Goal: Task Accomplishment & Management: Manage account settings

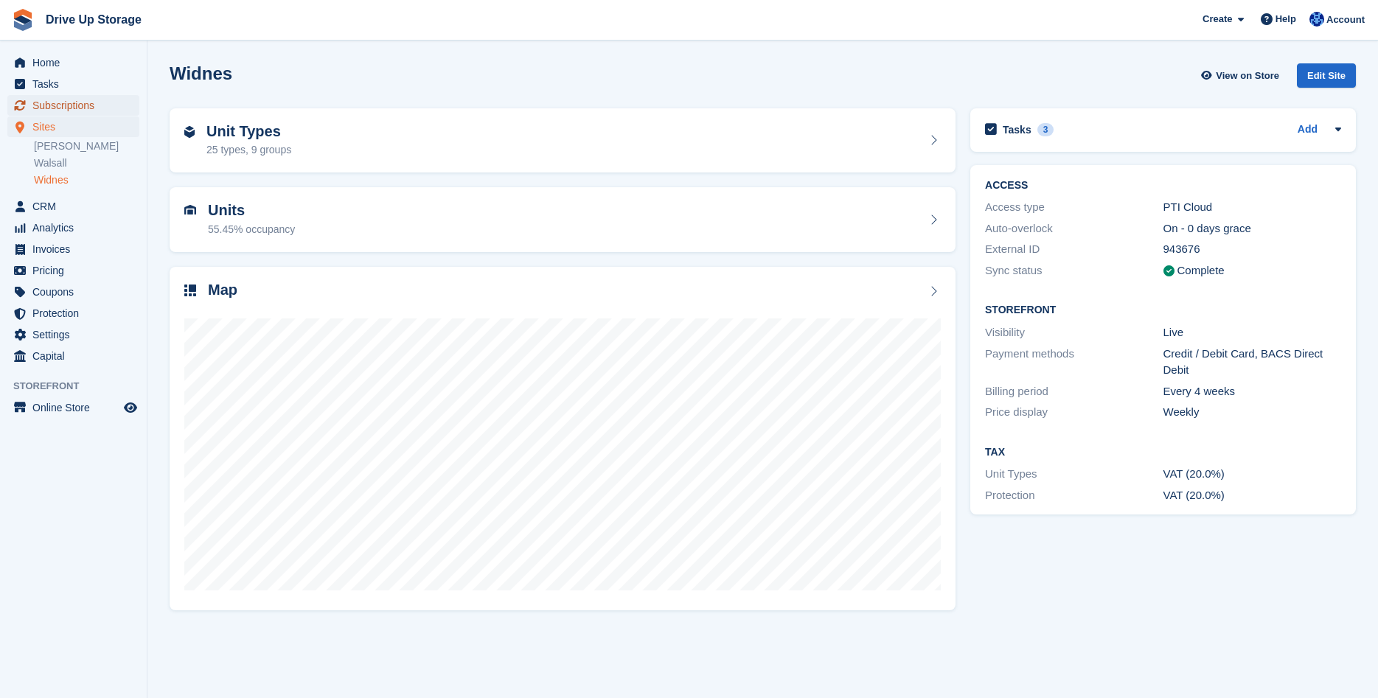
click at [68, 105] on span "Subscriptions" at bounding box center [76, 105] width 89 height 21
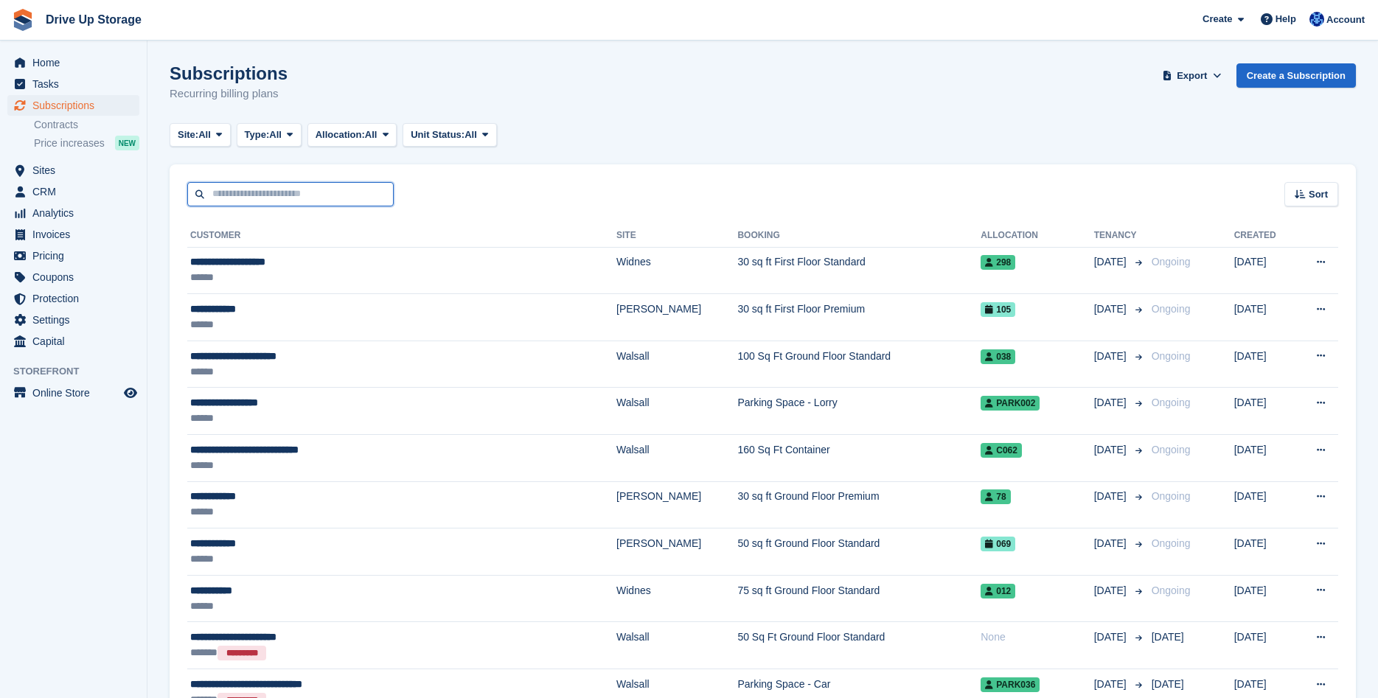
click at [295, 197] on input "text" at bounding box center [290, 194] width 207 height 24
type input "*********"
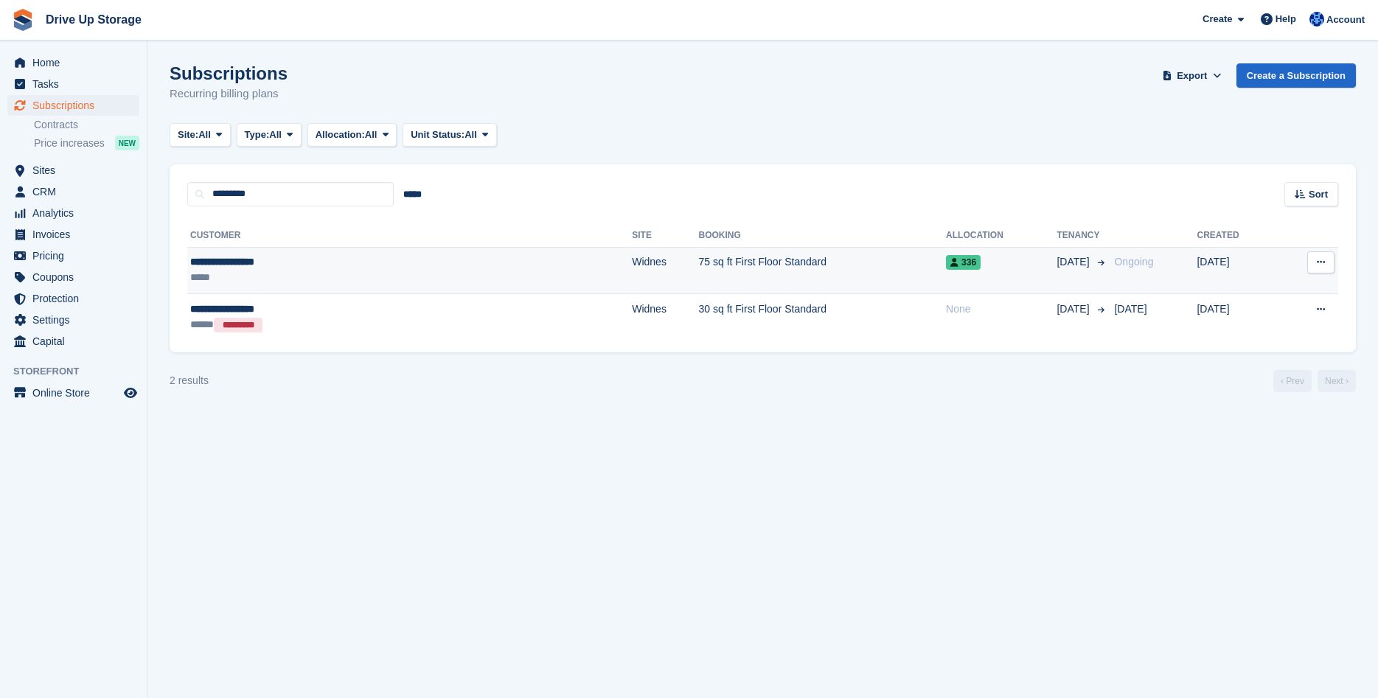
click at [699, 260] on td "75 sq ft First Floor Standard" at bounding box center [823, 270] width 248 height 47
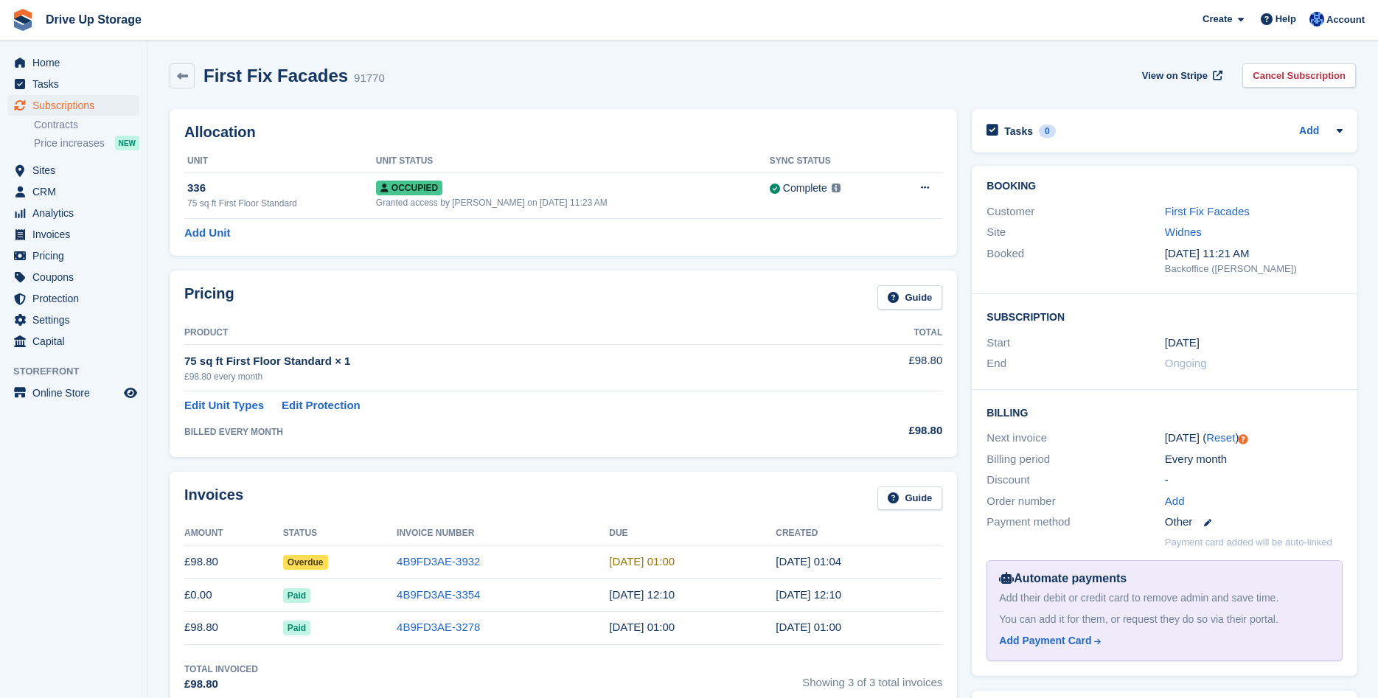
click at [557, 63] on div "First Fix Facades 91770 View on Stripe Cancel Subscription" at bounding box center [763, 75] width 1187 height 25
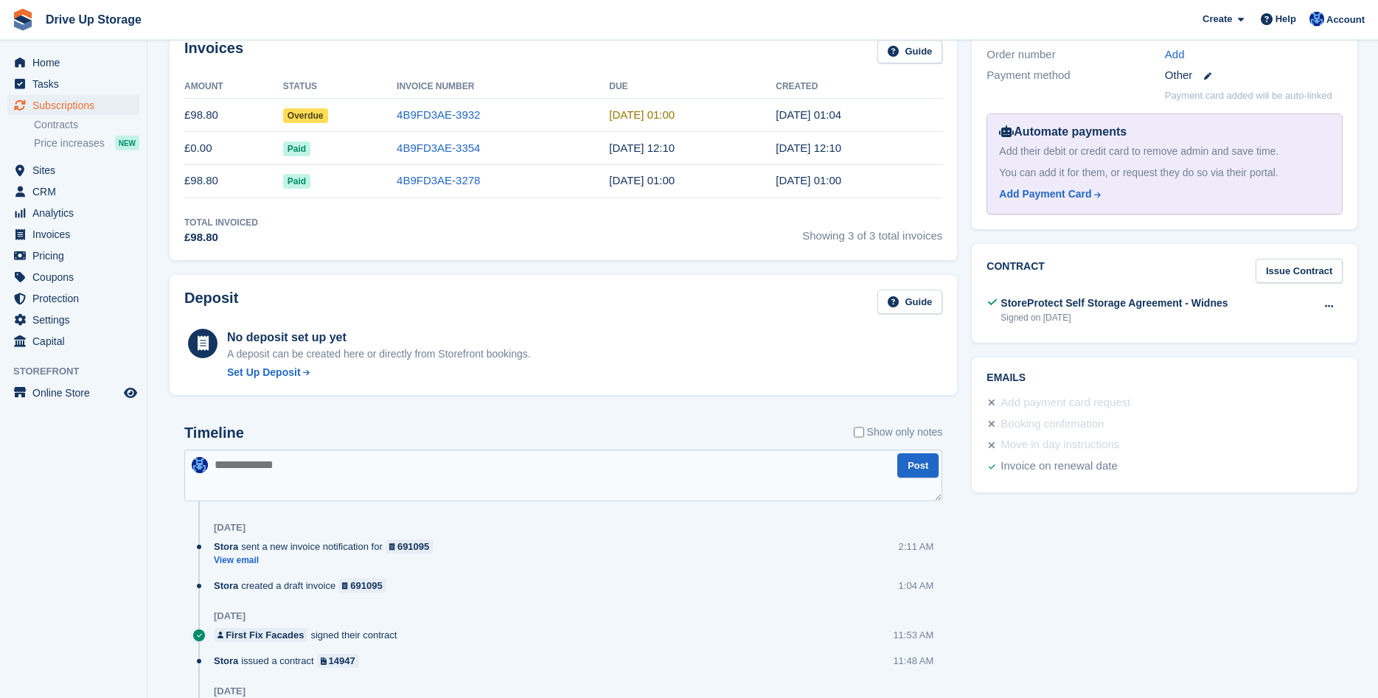
scroll to position [451, 0]
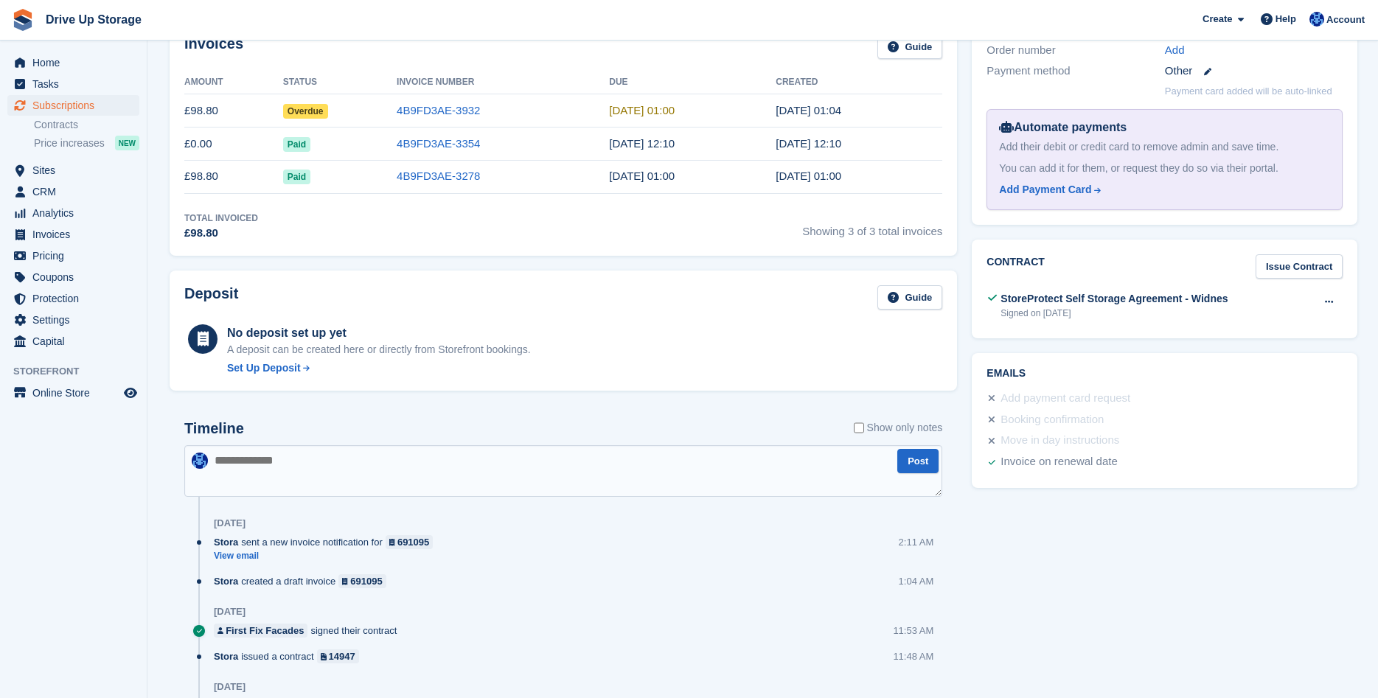
click at [414, 464] on textarea at bounding box center [563, 471] width 758 height 52
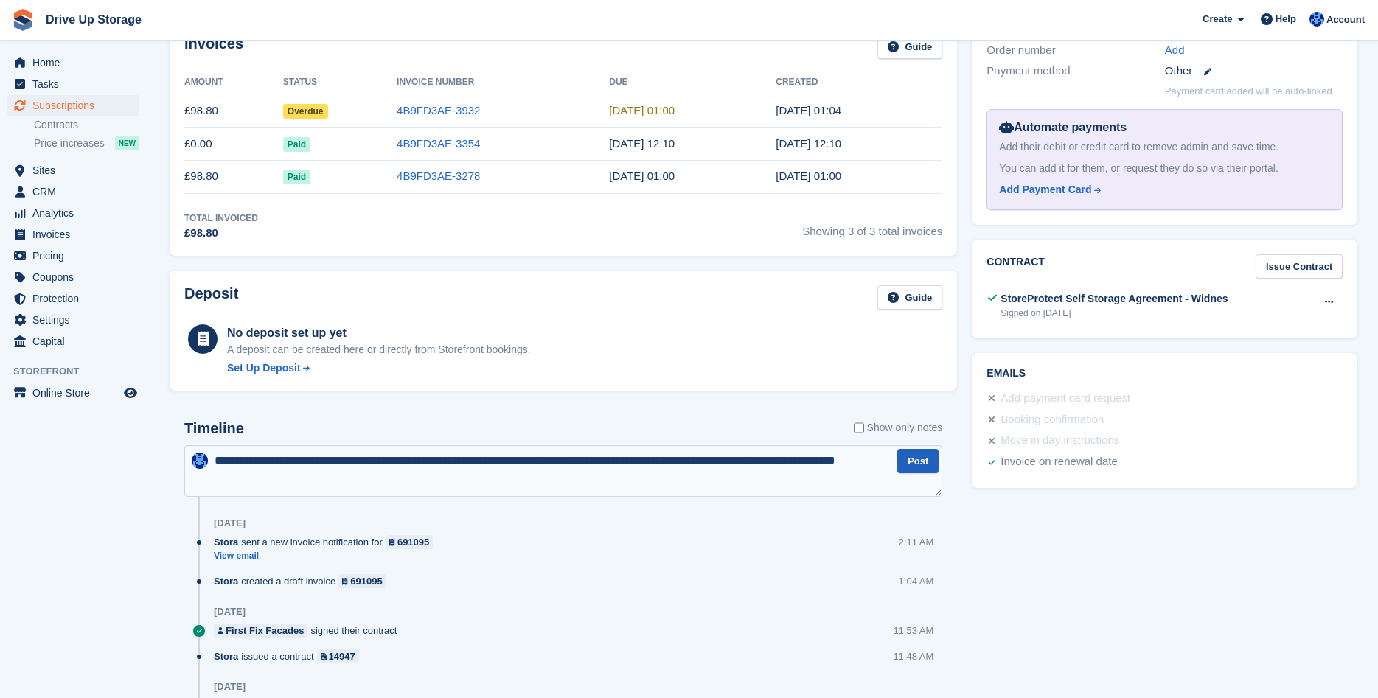
type textarea "**********"
click at [903, 457] on button "Post" at bounding box center [918, 461] width 41 height 24
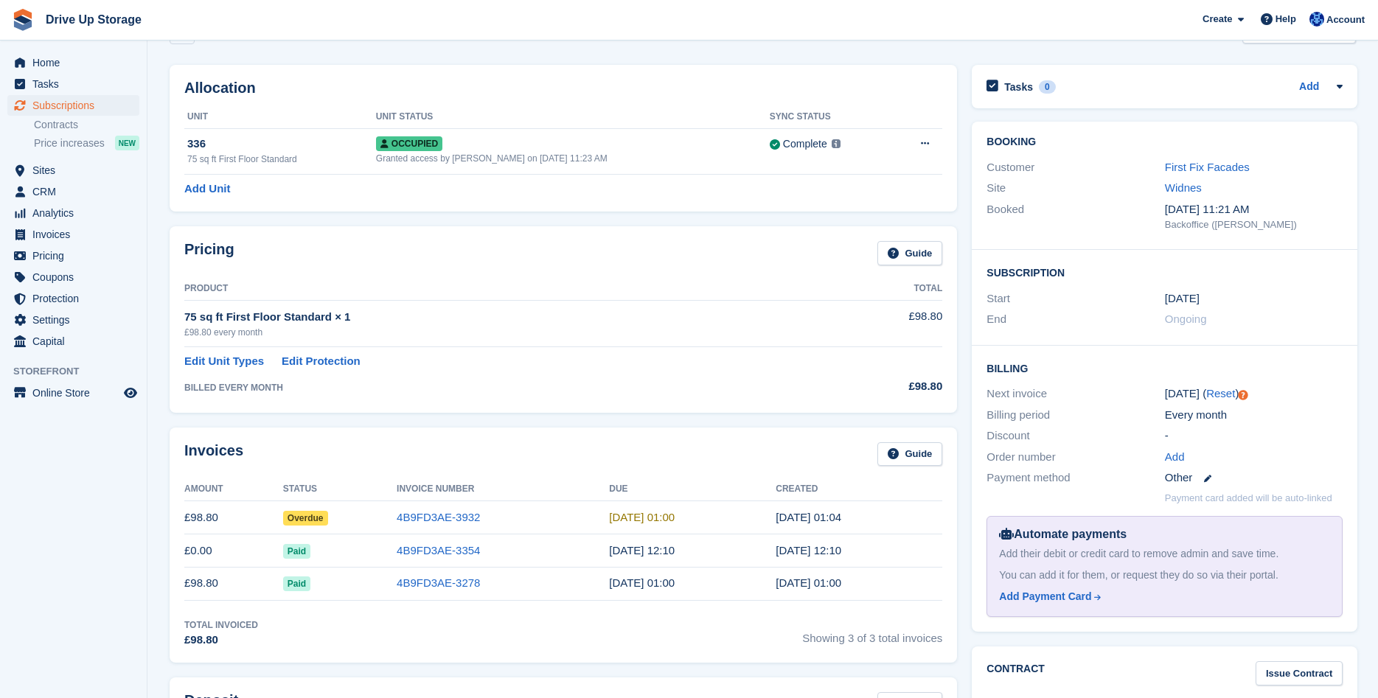
scroll to position [0, 0]
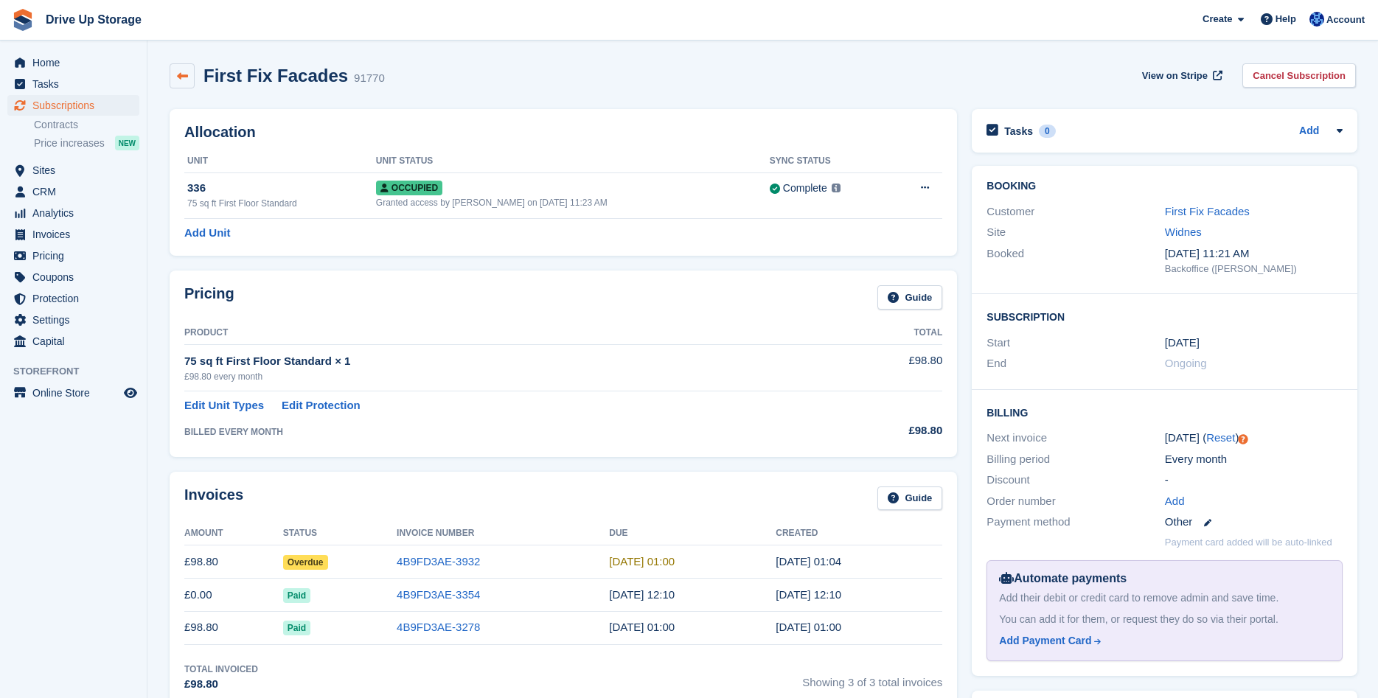
click at [187, 81] on icon at bounding box center [182, 76] width 11 height 11
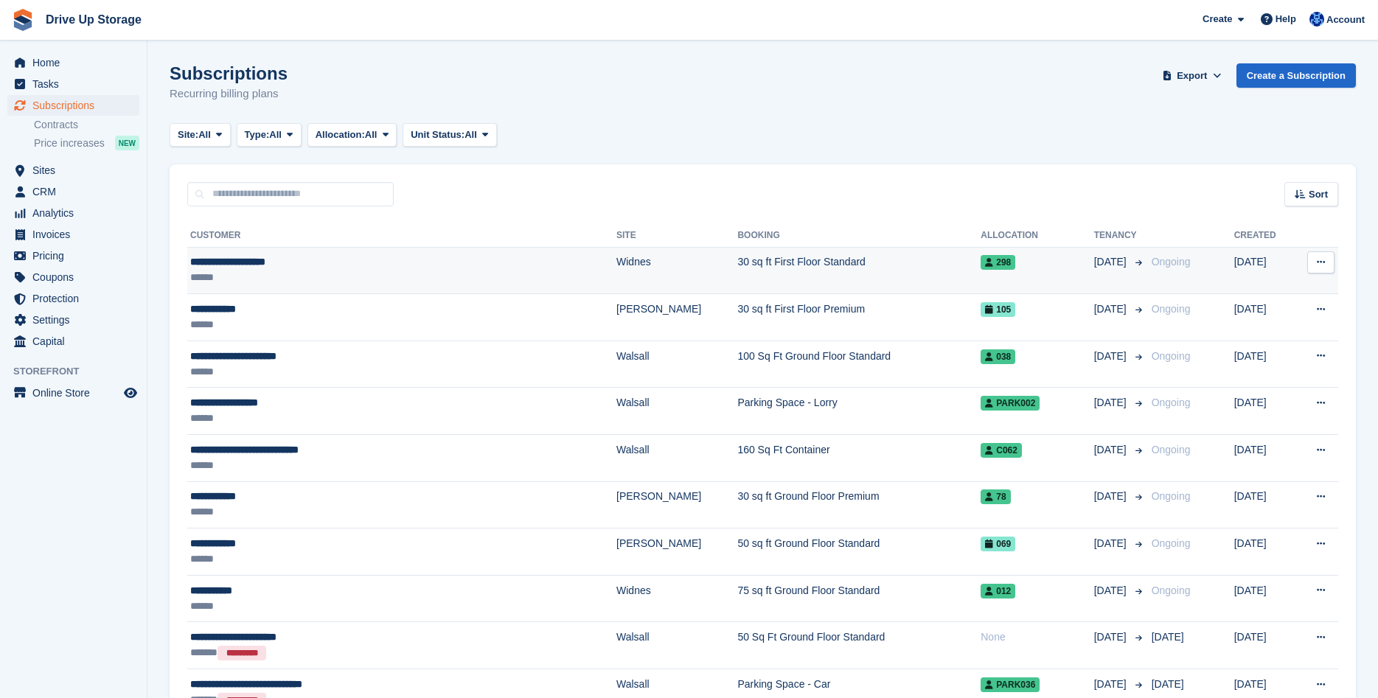
click at [336, 266] on div "**********" at bounding box center [339, 261] width 298 height 15
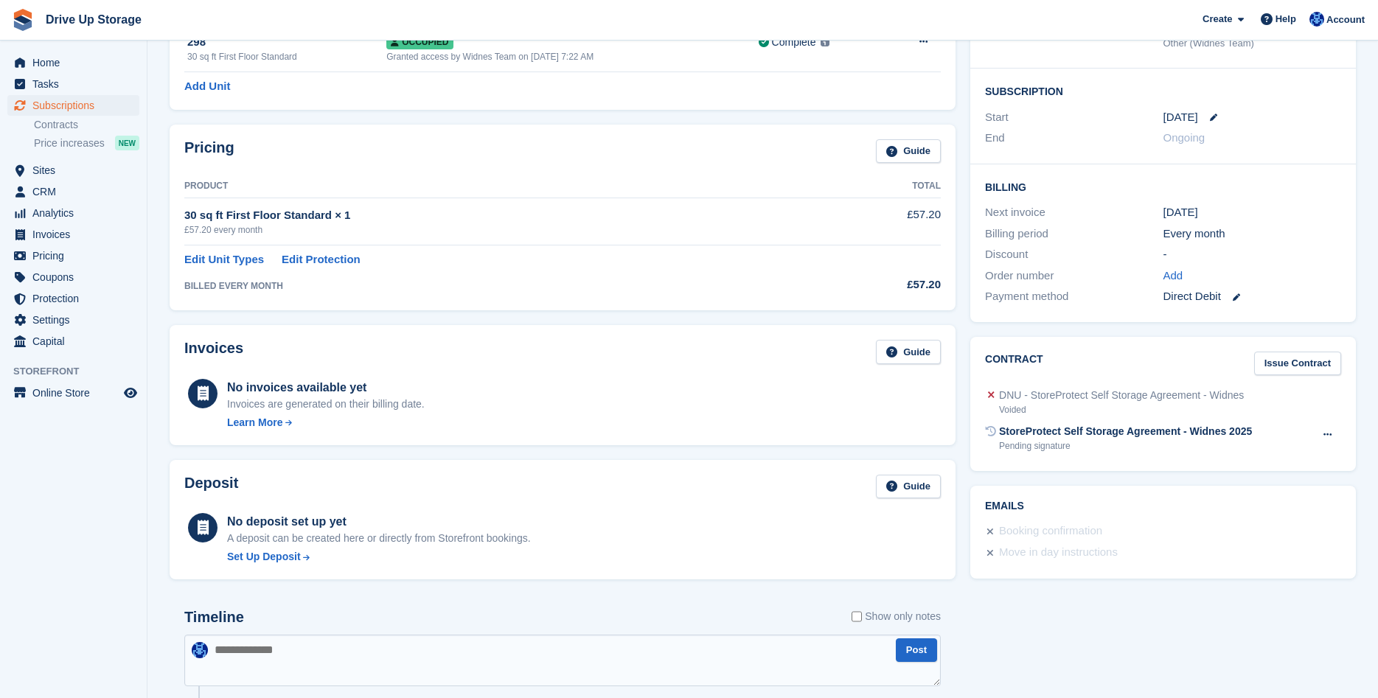
scroll to position [527, 0]
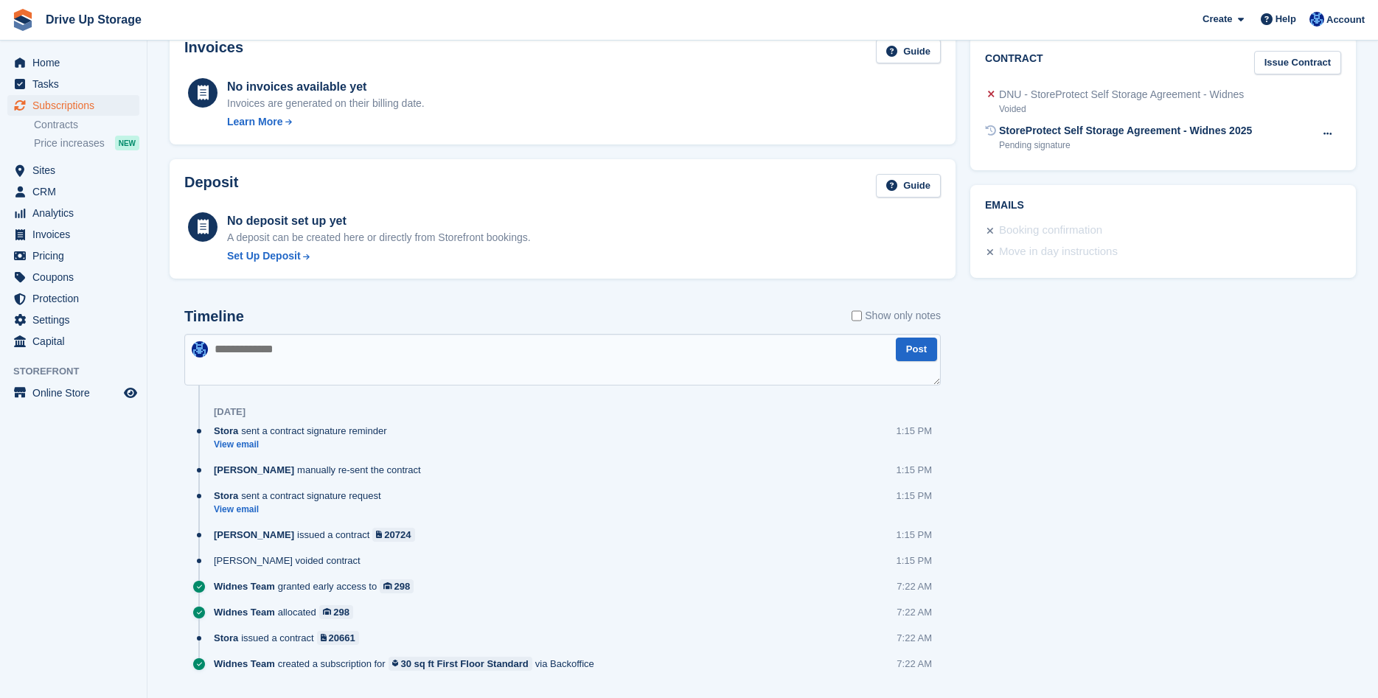
click at [367, 357] on textarea at bounding box center [562, 360] width 757 height 52
type textarea "*"
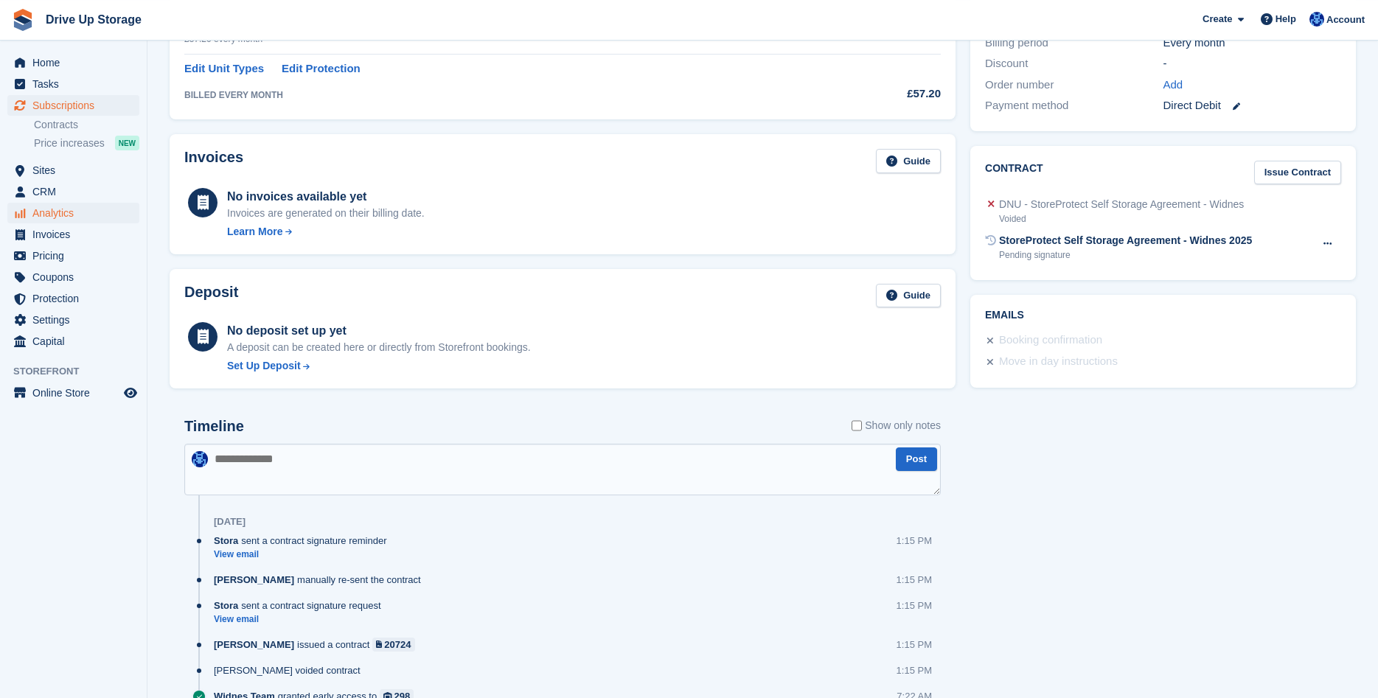
scroll to position [301, 0]
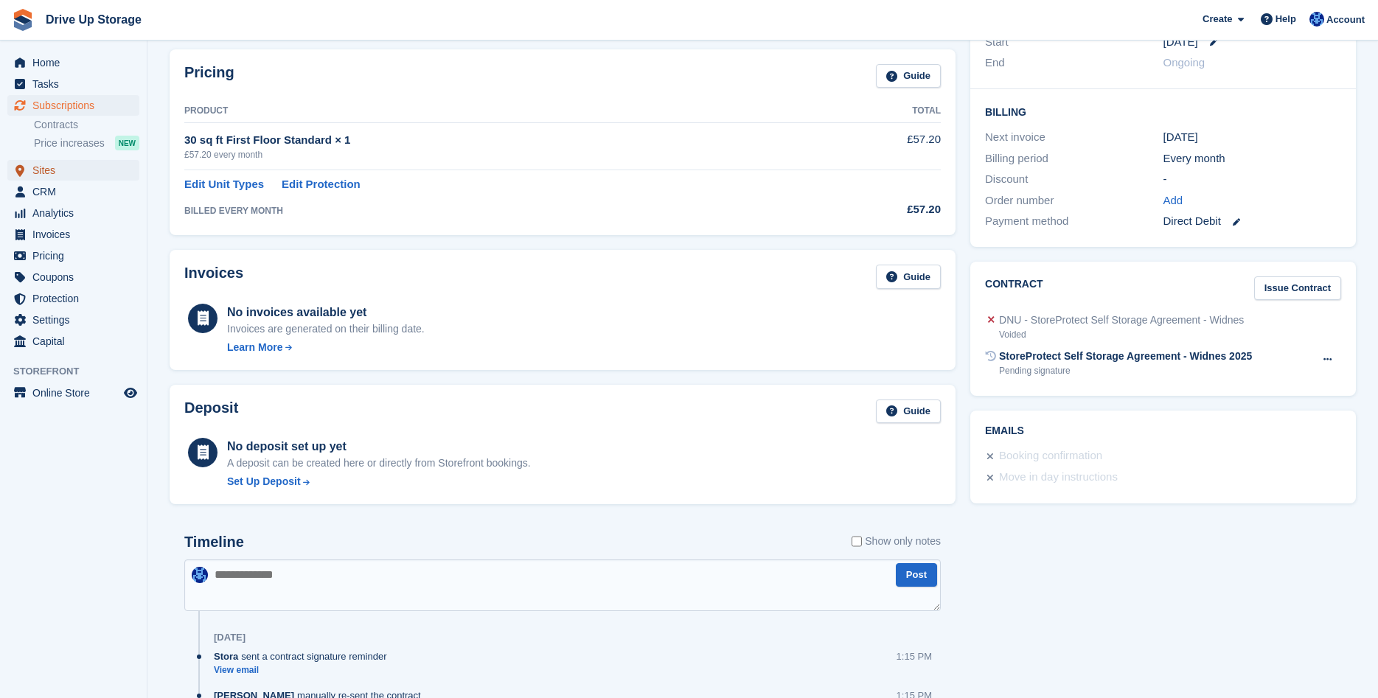
click at [63, 167] on span "Sites" at bounding box center [76, 170] width 89 height 21
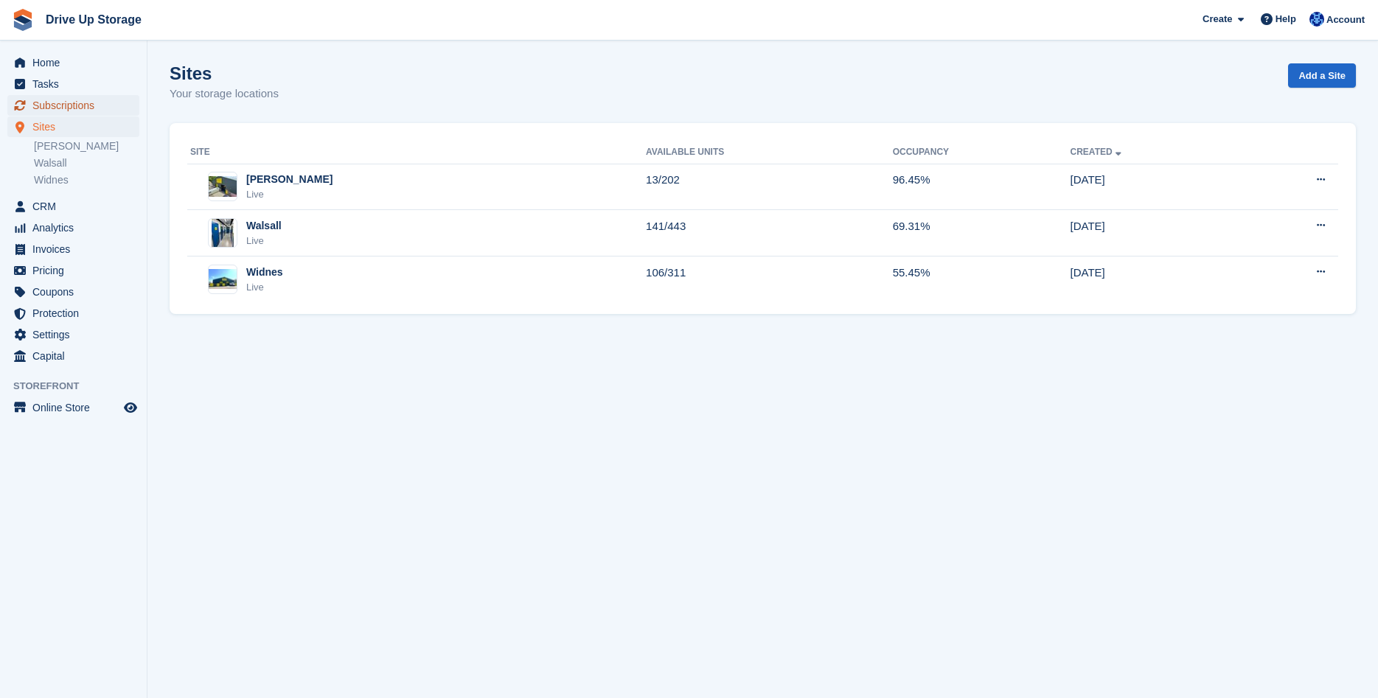
click at [78, 108] on span "Subscriptions" at bounding box center [76, 105] width 89 height 21
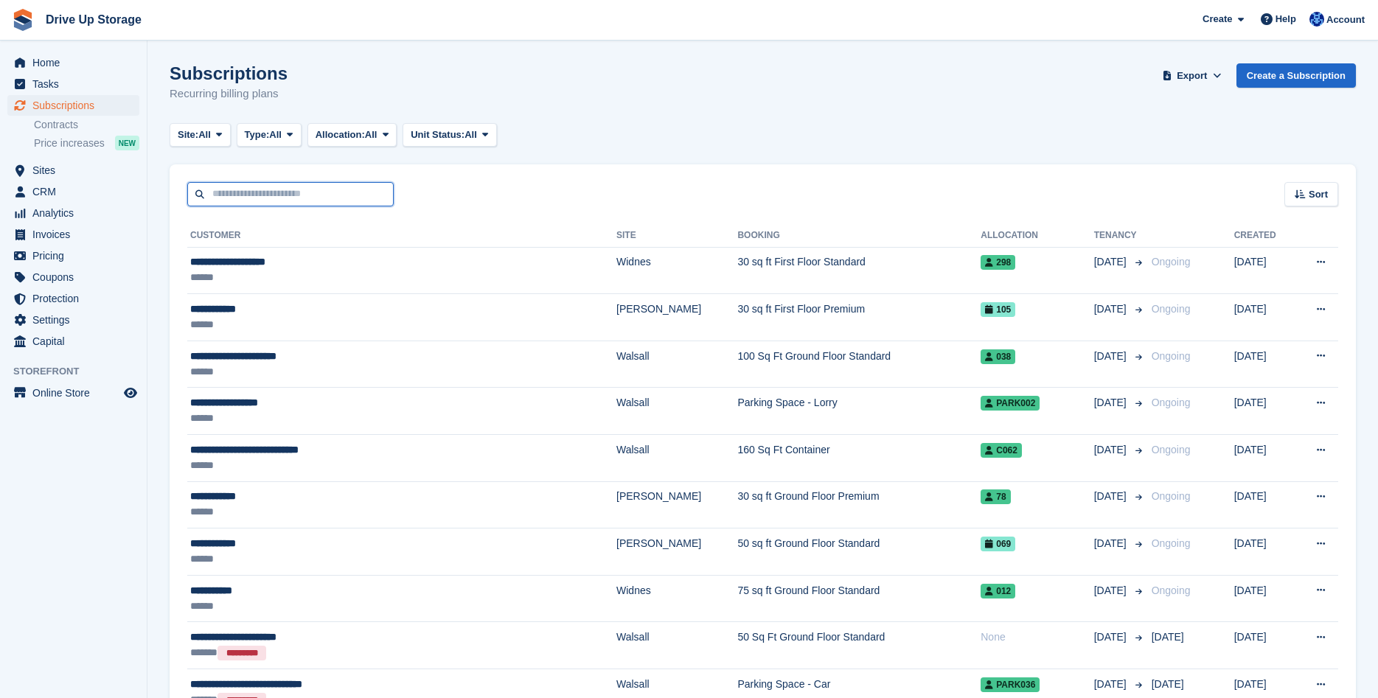
click at [291, 192] on input "text" at bounding box center [290, 194] width 207 height 24
type input "*******"
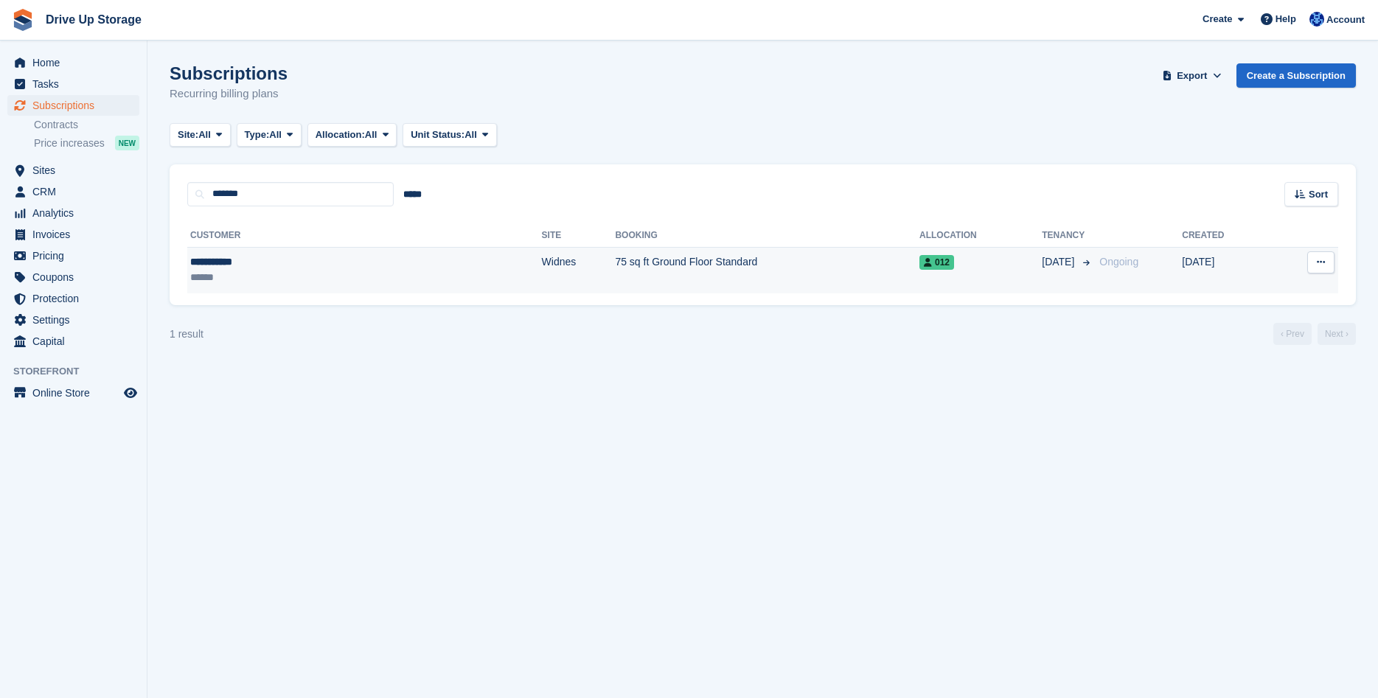
click at [314, 266] on div "**********" at bounding box center [271, 261] width 163 height 15
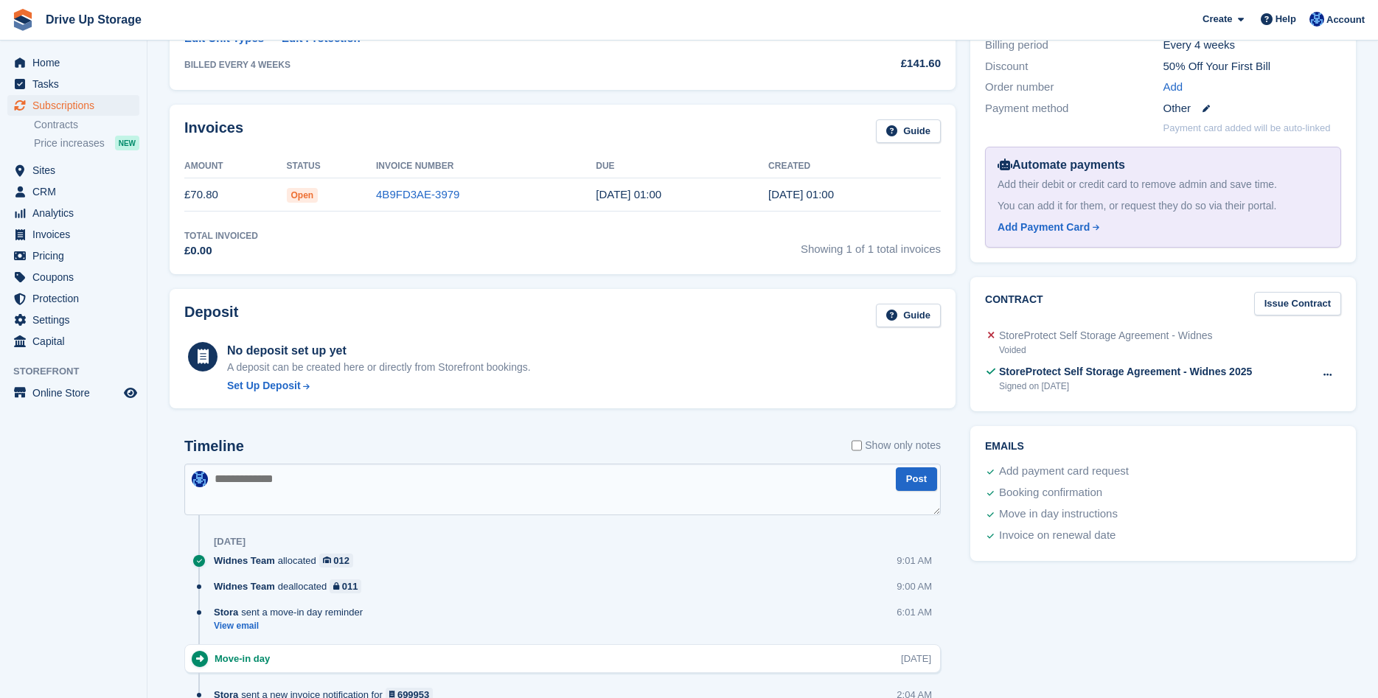
scroll to position [451, 0]
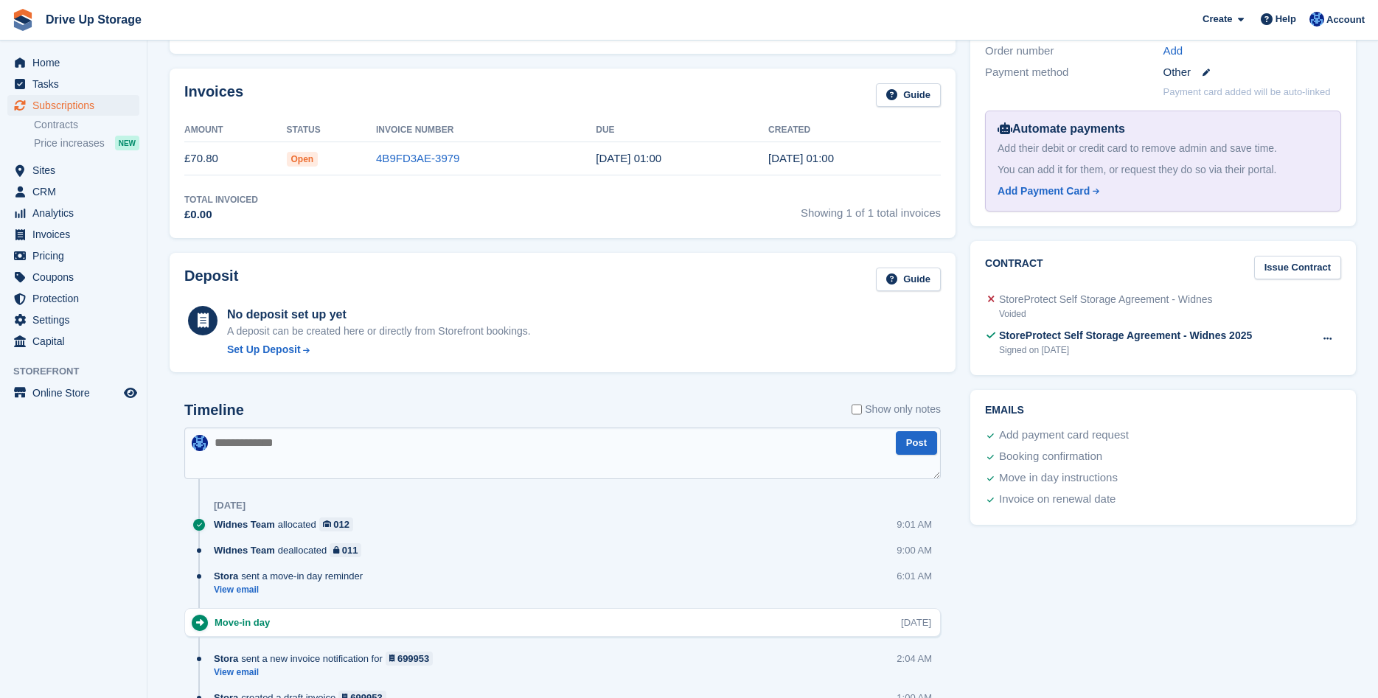
click at [358, 453] on textarea at bounding box center [562, 454] width 757 height 52
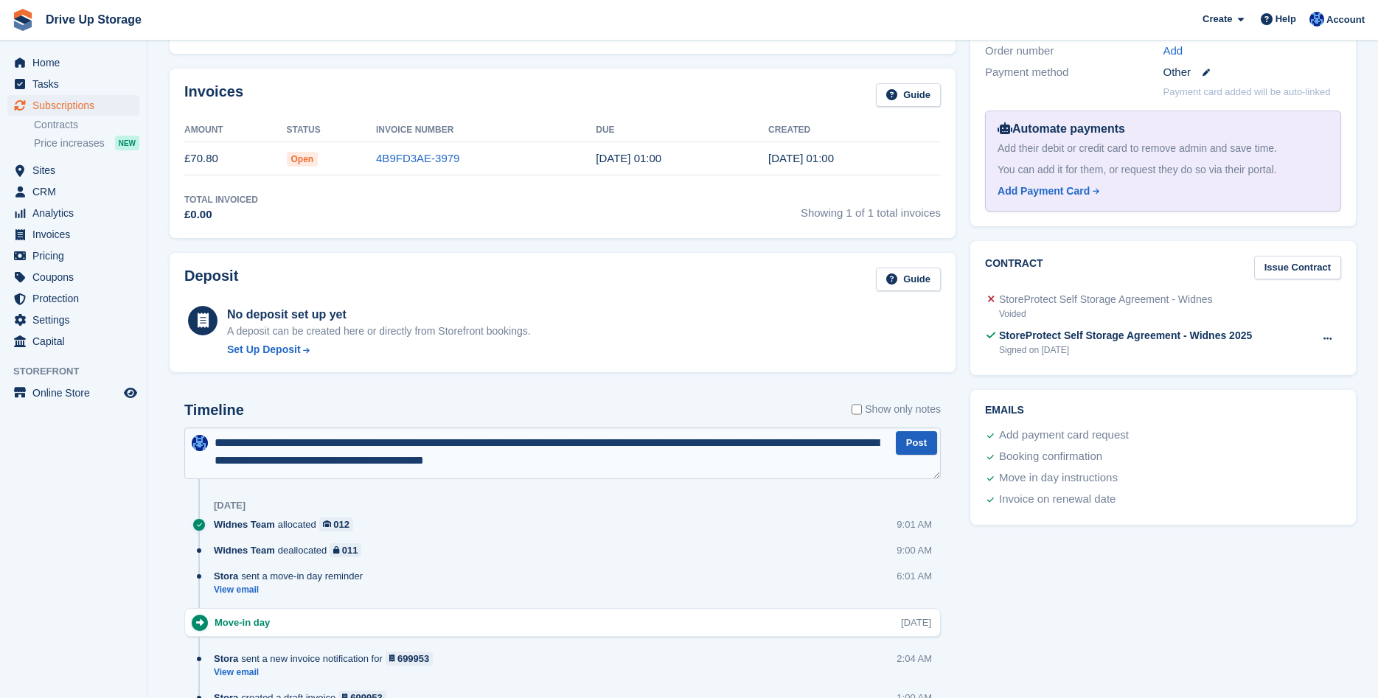
type textarea "**********"
click at [923, 448] on button "Post" at bounding box center [916, 443] width 41 height 24
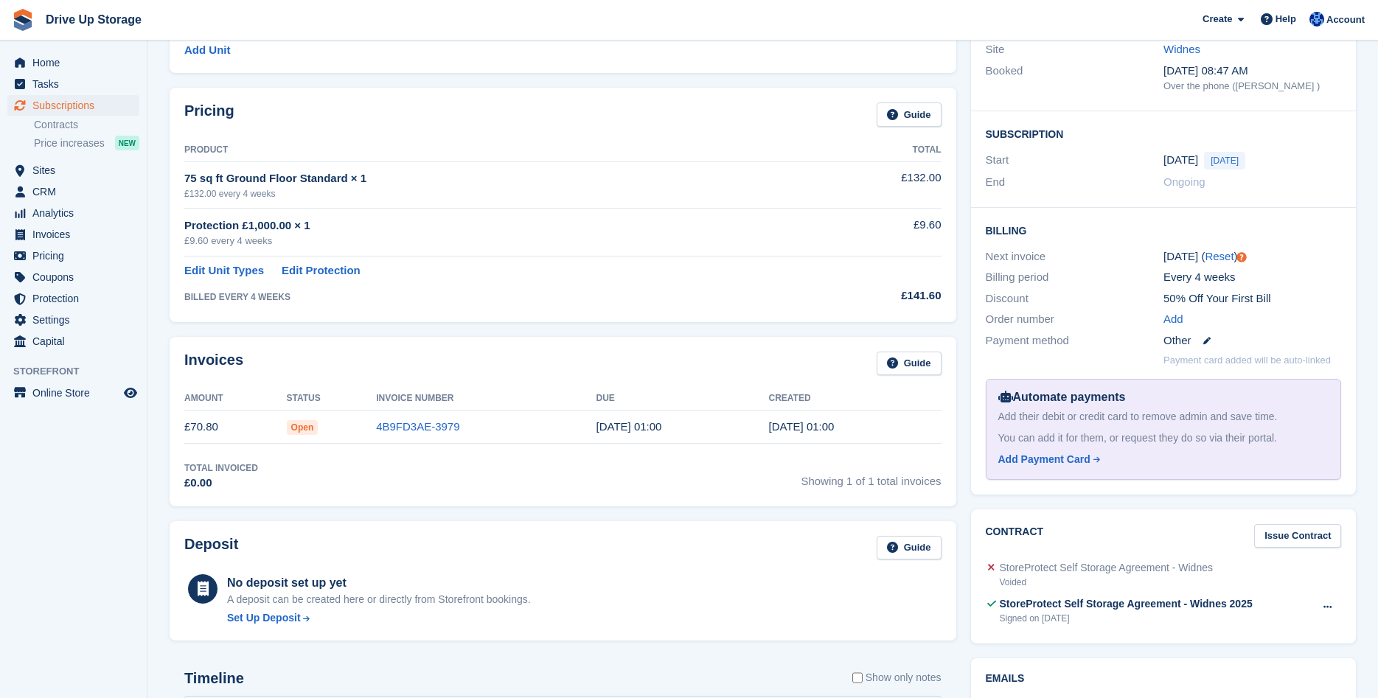
scroll to position [0, 0]
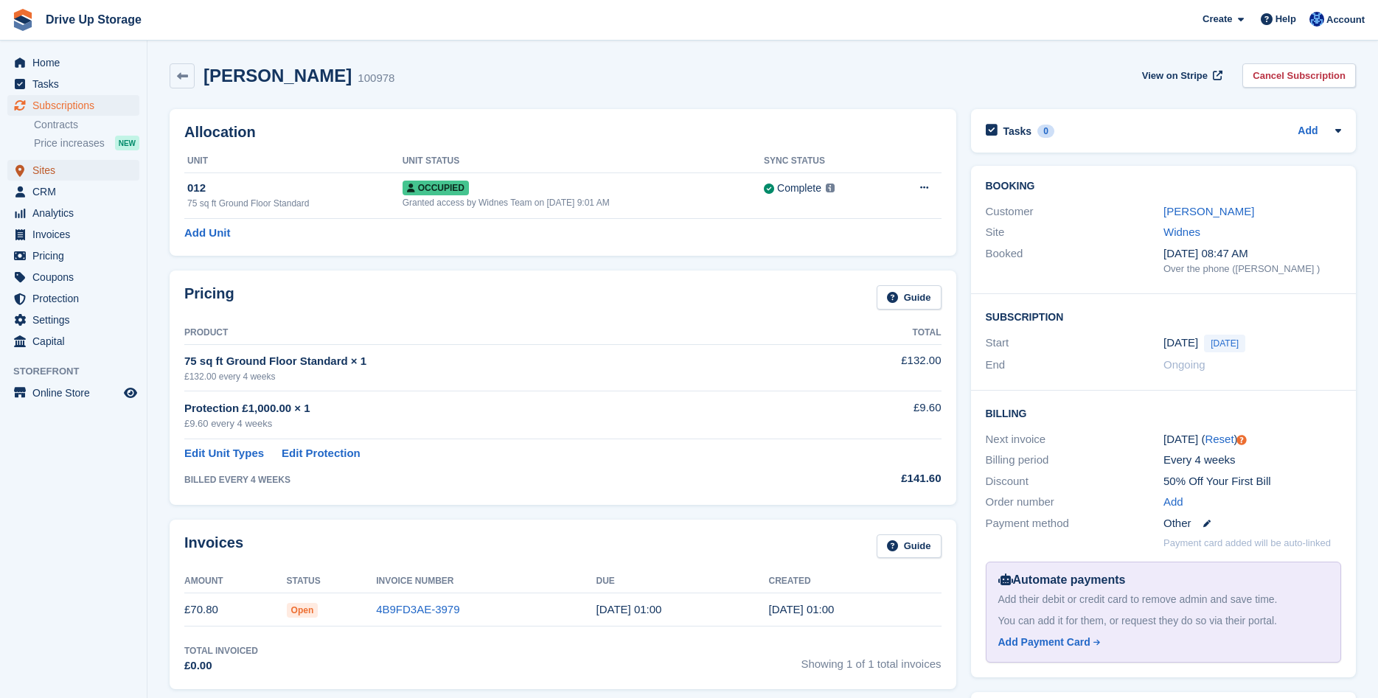
click at [72, 170] on span "Sites" at bounding box center [76, 170] width 89 height 21
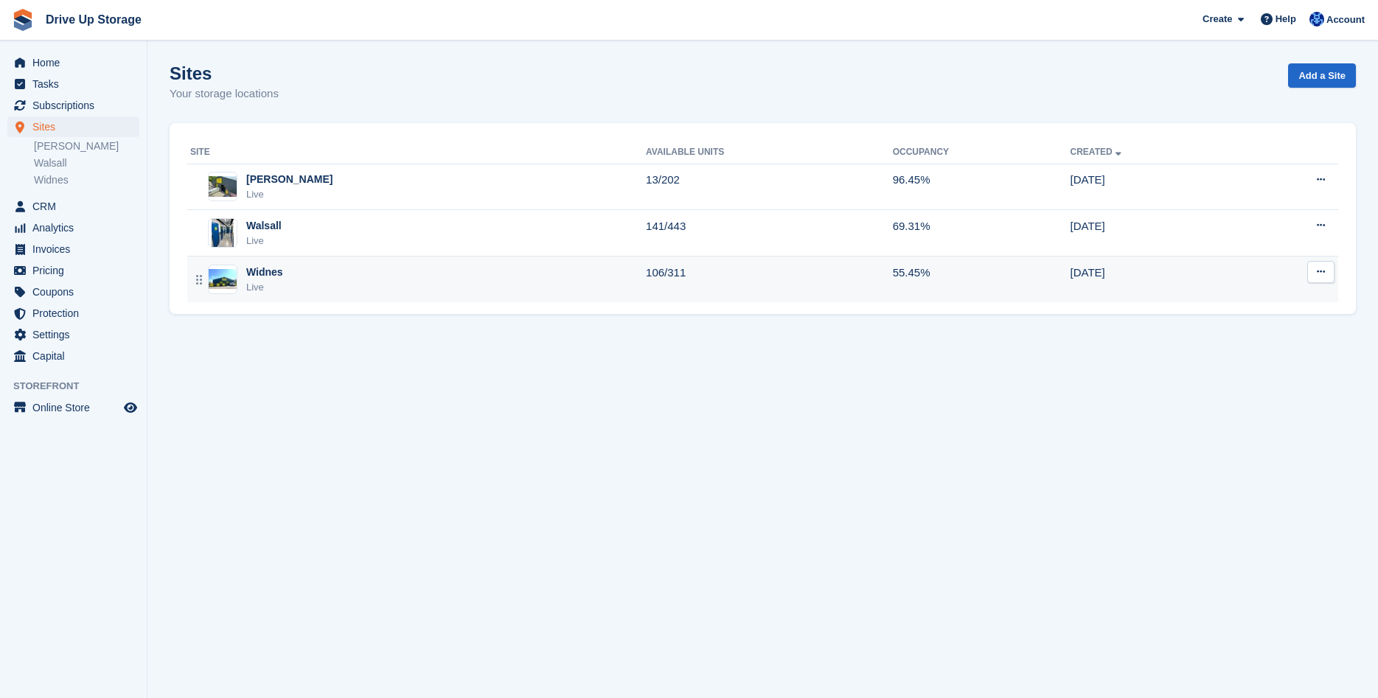
click at [277, 277] on div "Widnes" at bounding box center [264, 272] width 37 height 15
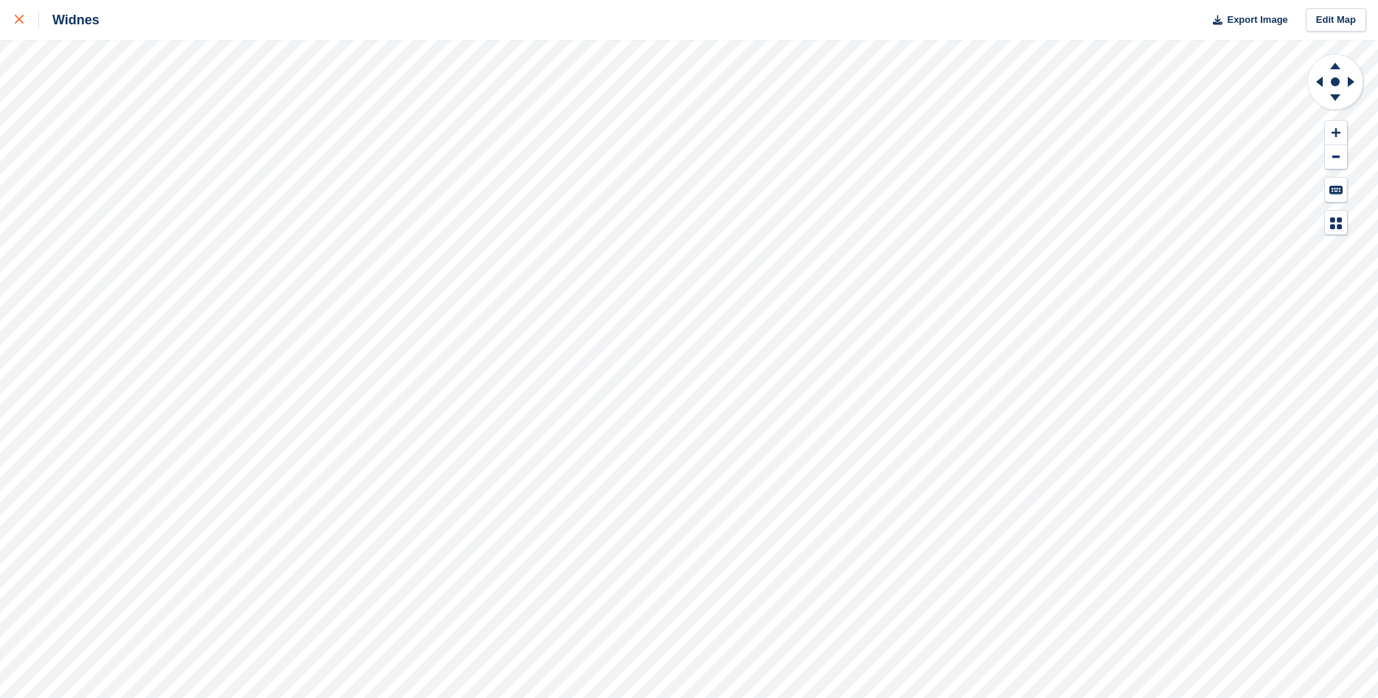
click at [24, 20] on div at bounding box center [27, 20] width 24 height 18
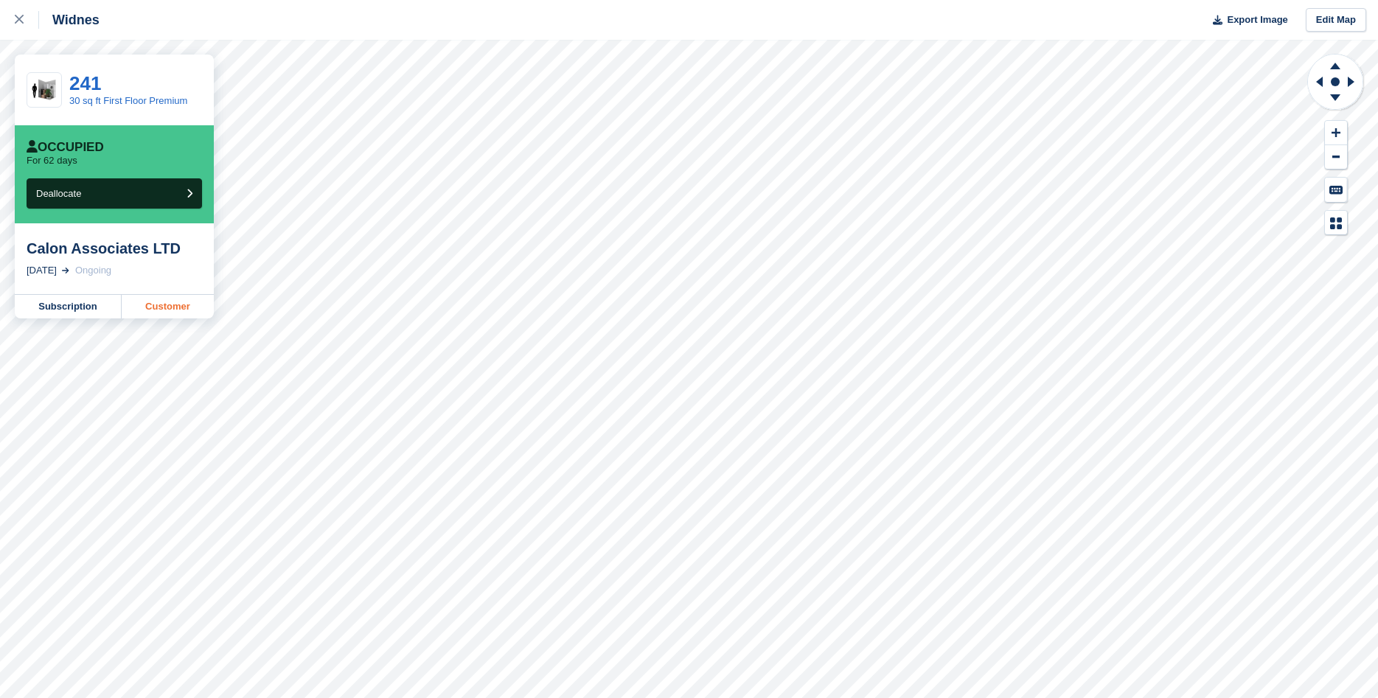
click at [170, 309] on link "Customer" at bounding box center [168, 307] width 92 height 24
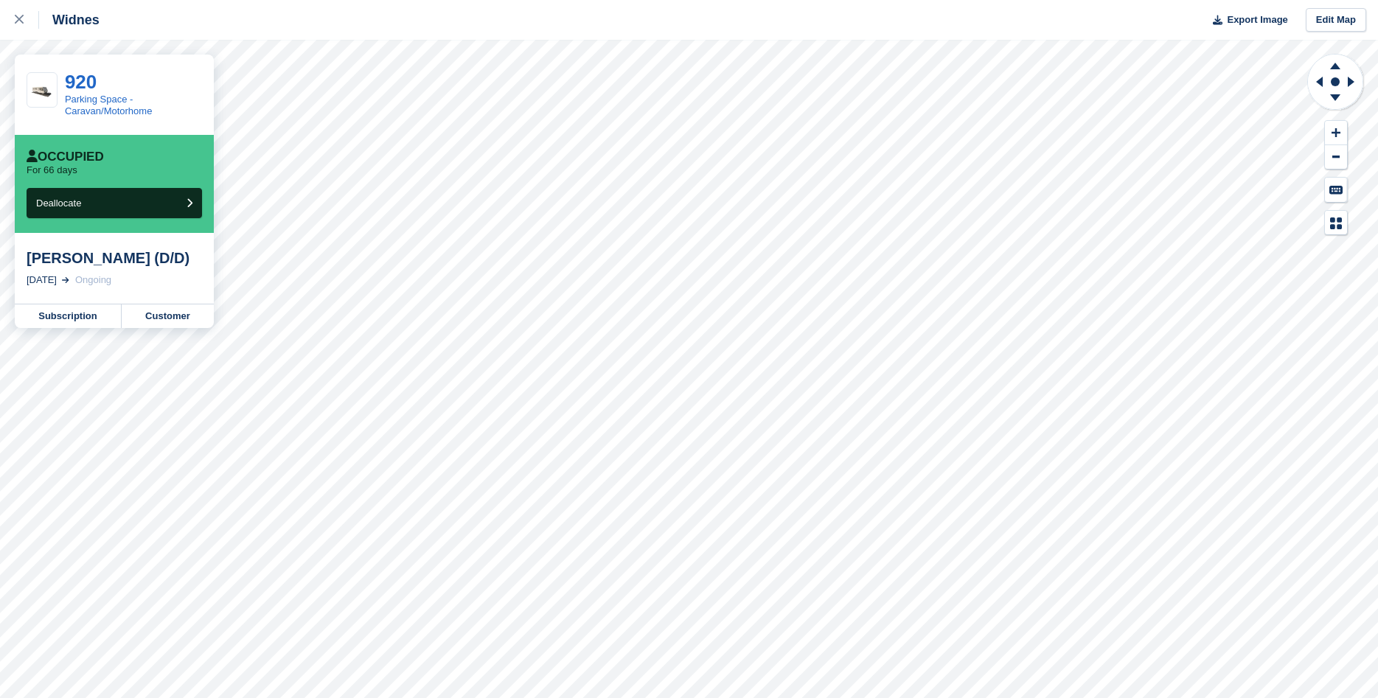
click at [162, 319] on link "Customer" at bounding box center [168, 317] width 92 height 24
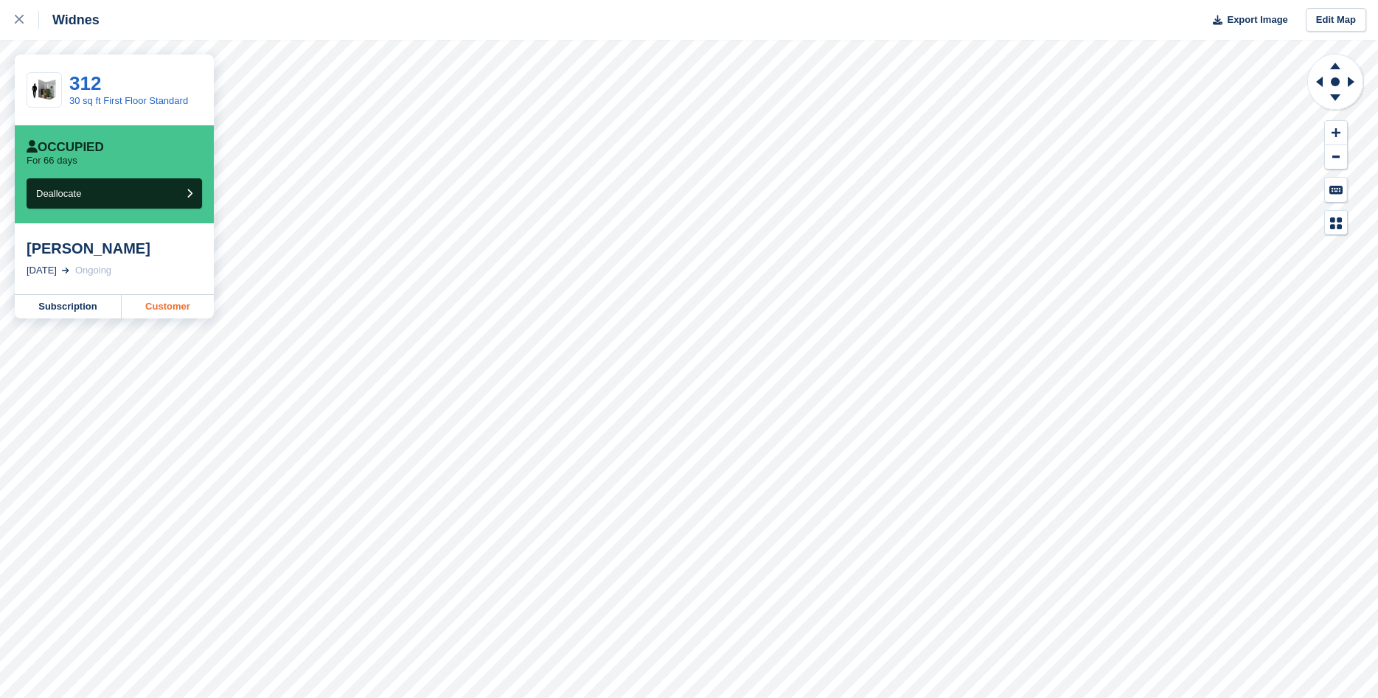
click at [177, 314] on link "Customer" at bounding box center [168, 307] width 92 height 24
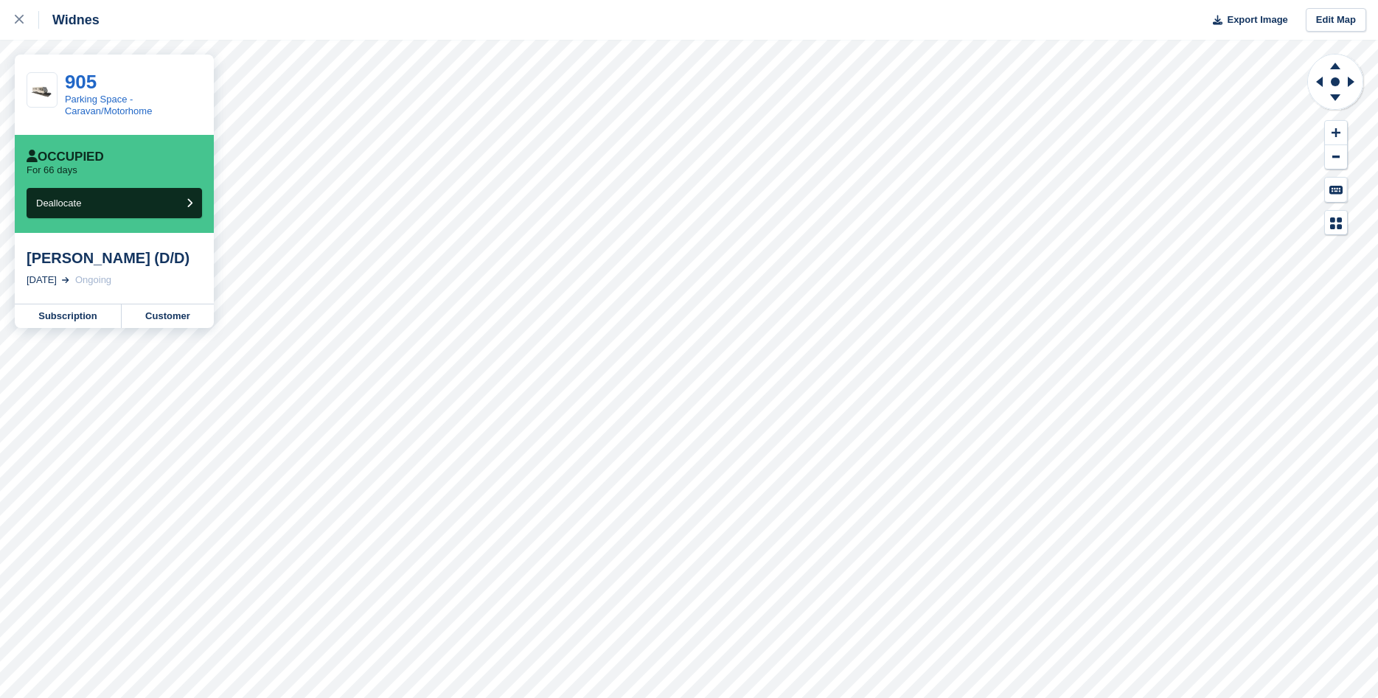
click at [163, 322] on link "Customer" at bounding box center [168, 317] width 92 height 24
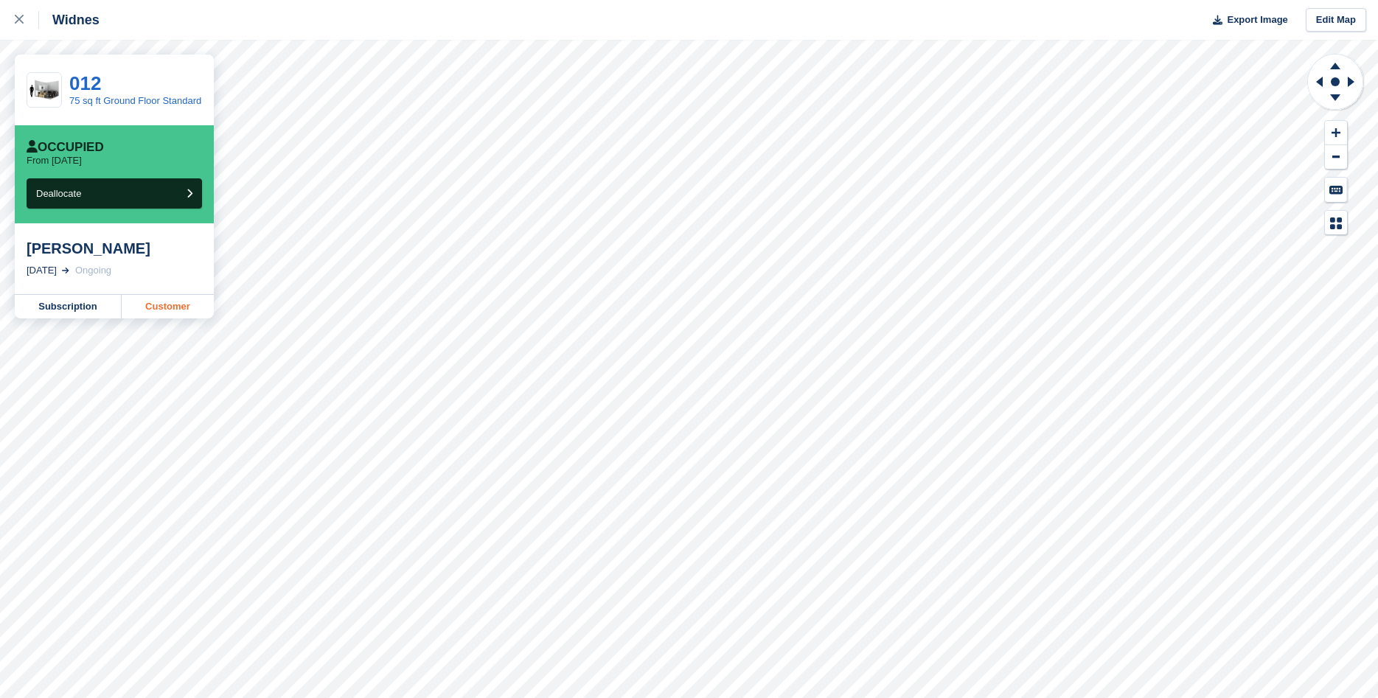
click at [178, 308] on link "Customer" at bounding box center [168, 307] width 92 height 24
click at [14, 17] on link at bounding box center [19, 20] width 39 height 40
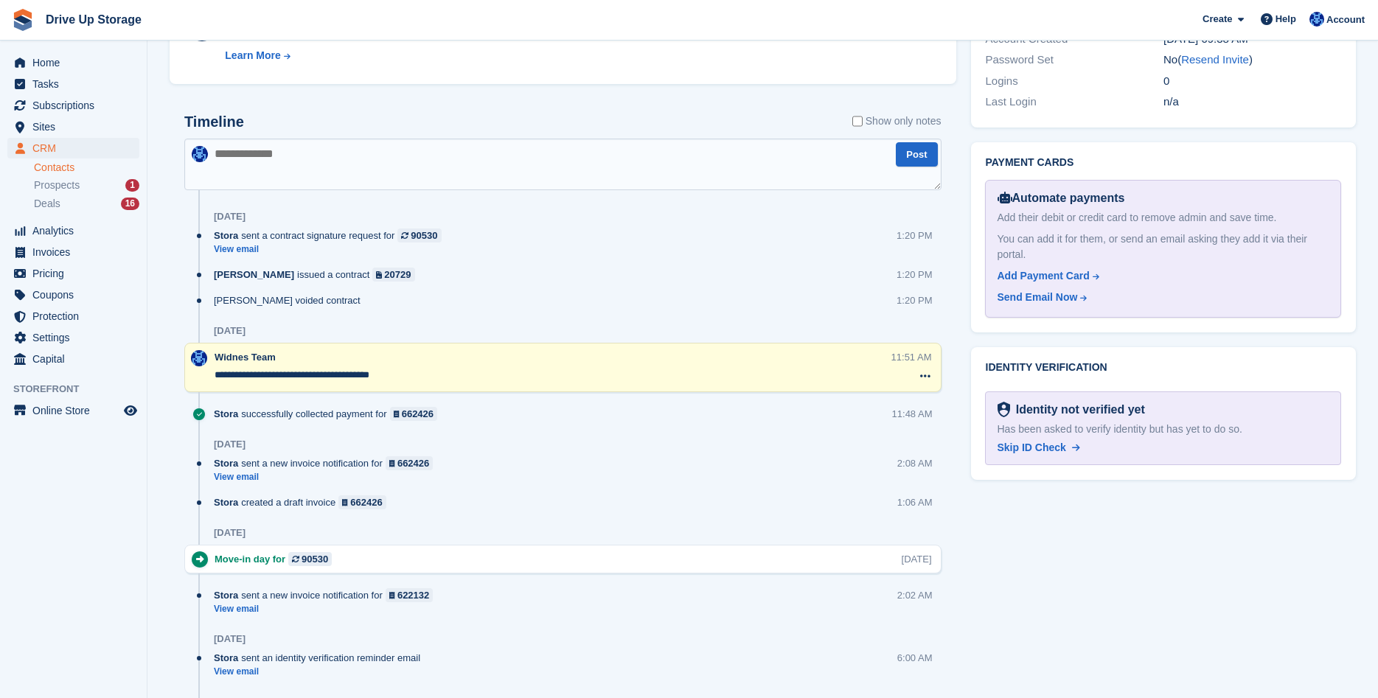
scroll to position [752, 0]
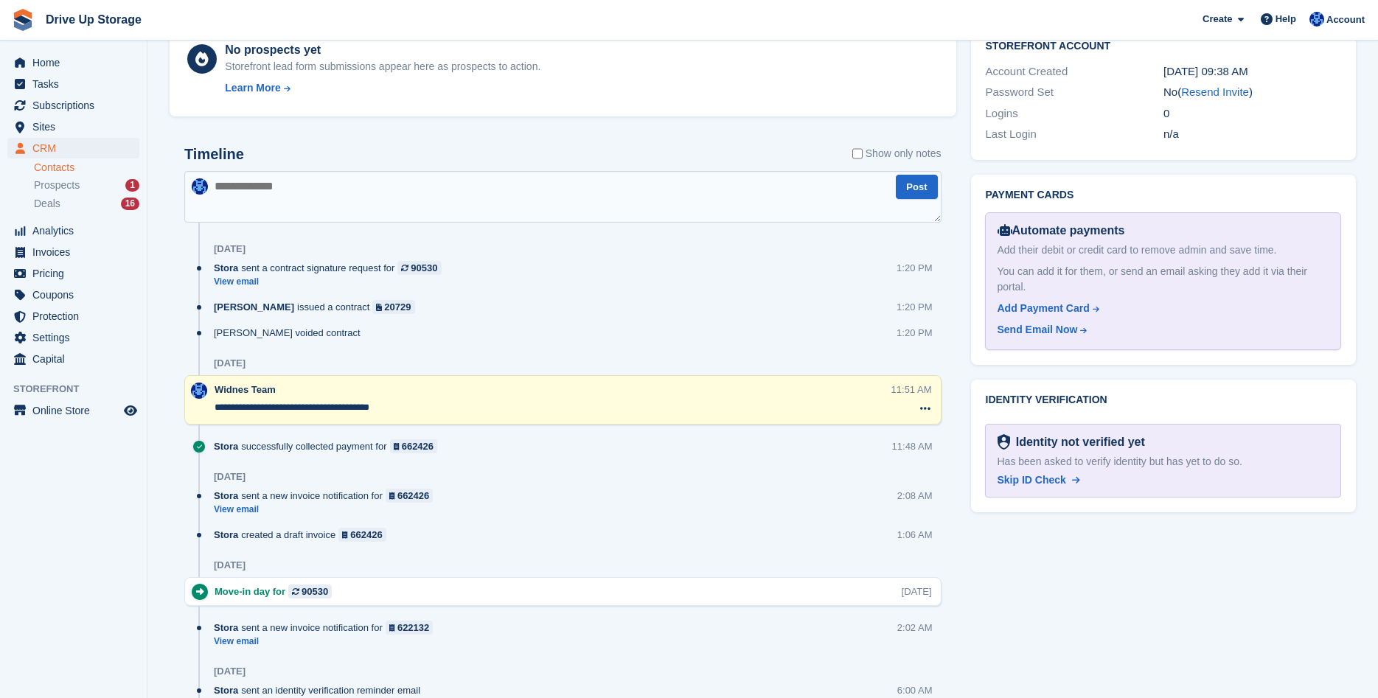
click at [489, 192] on textarea at bounding box center [562, 197] width 757 height 52
type textarea "**********"
click at [920, 184] on button "Post" at bounding box center [916, 187] width 41 height 24
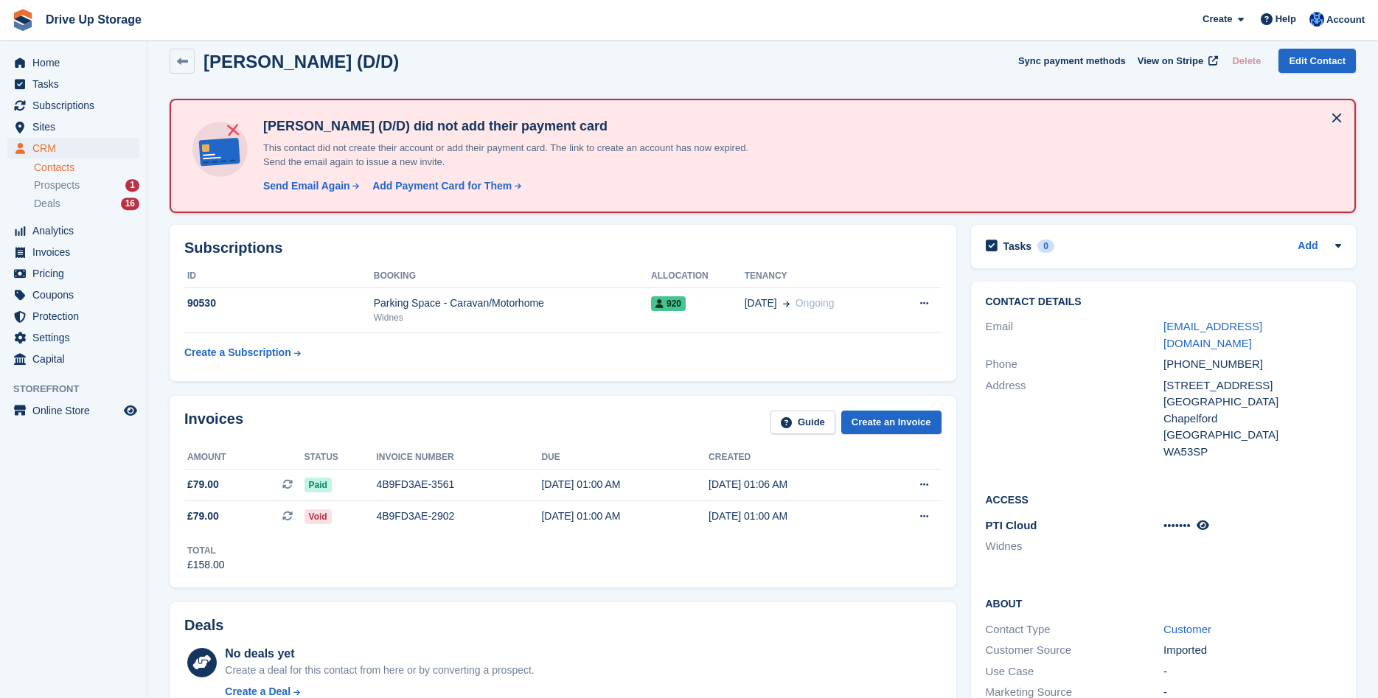
scroll to position [0, 0]
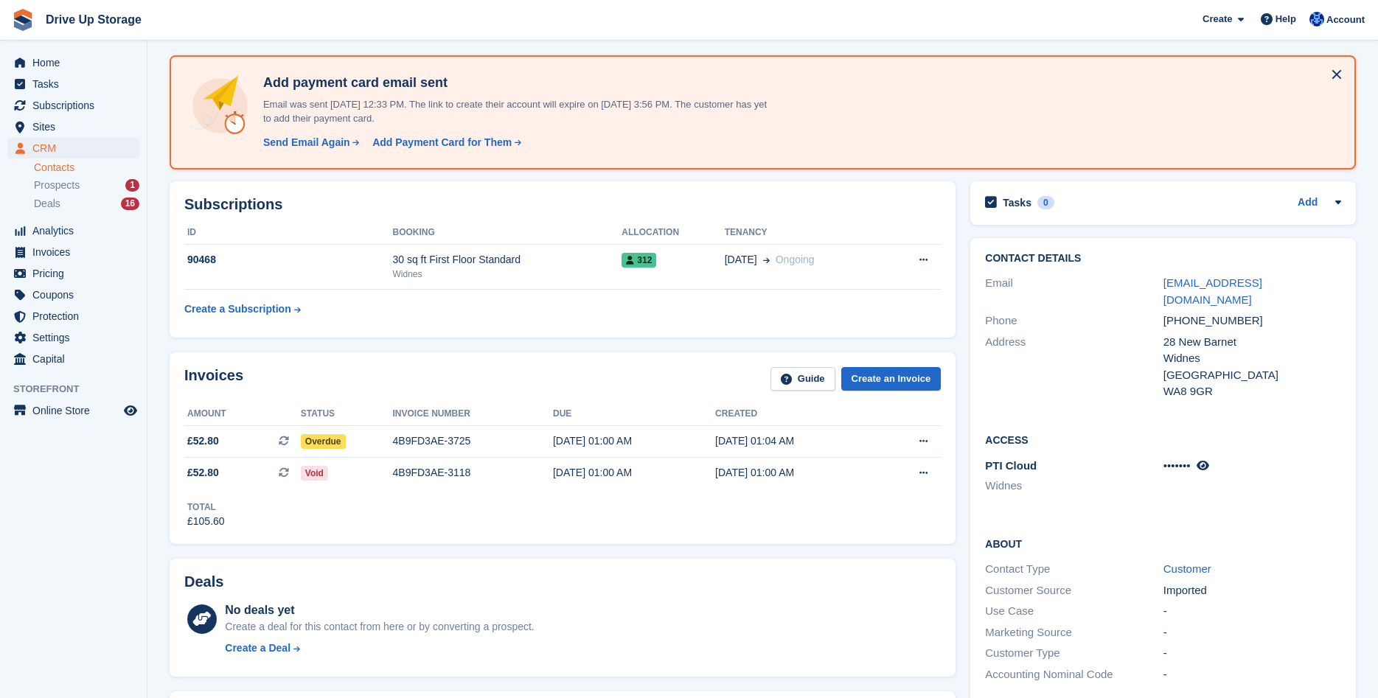
scroll to position [58, 0]
click at [1209, 461] on icon at bounding box center [1203, 466] width 13 height 11
click at [1209, 461] on icon at bounding box center [1214, 466] width 14 height 11
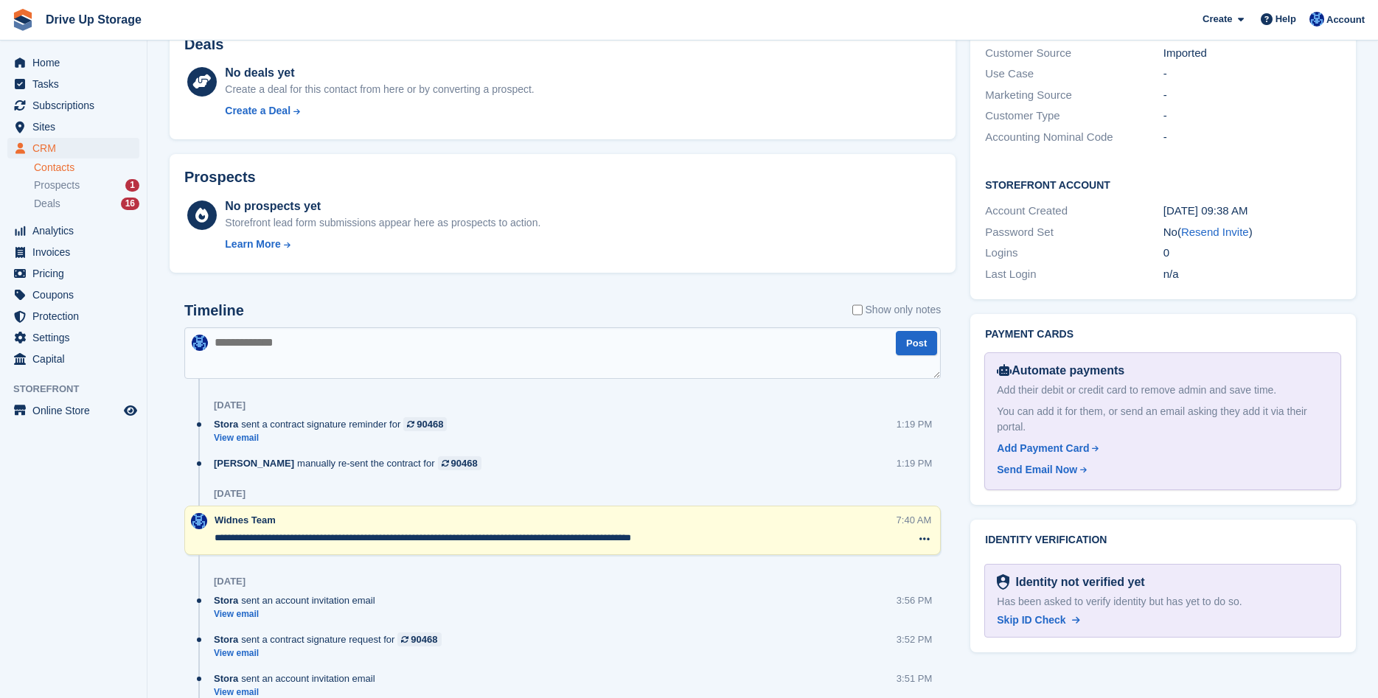
scroll to position [602, 0]
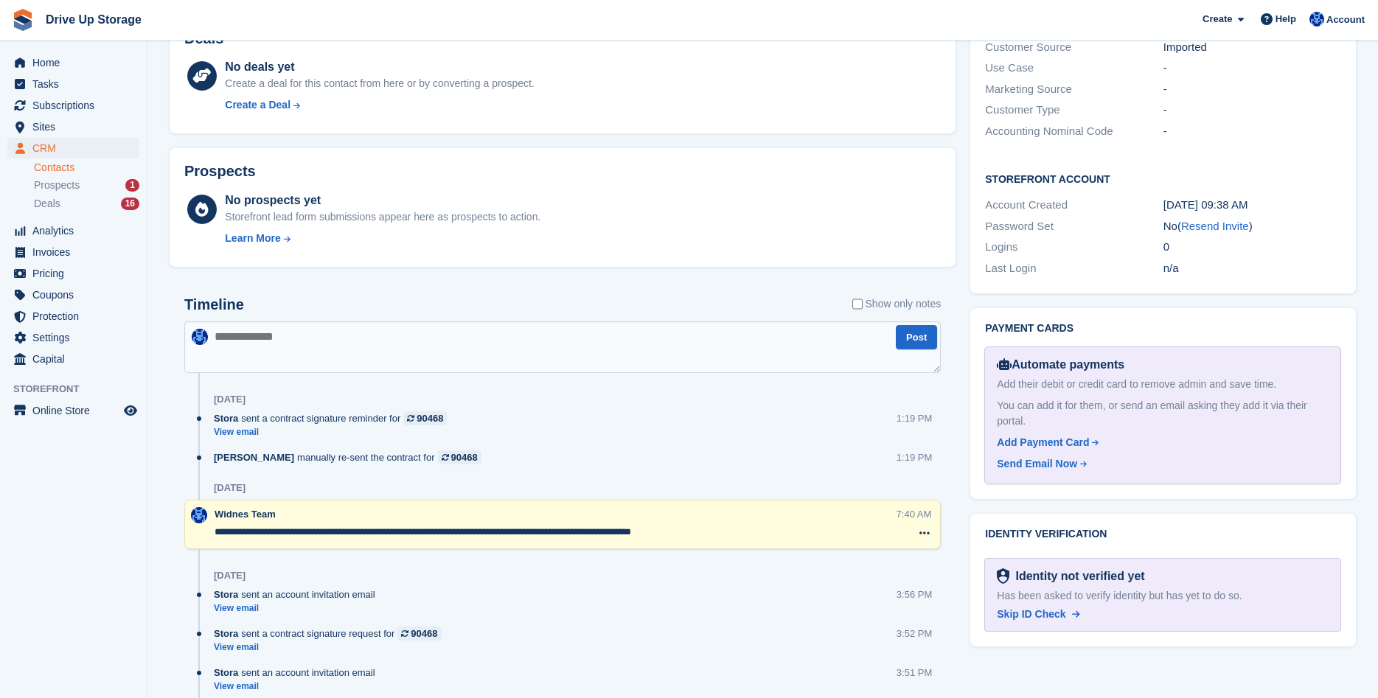
click at [385, 361] on textarea at bounding box center [562, 348] width 757 height 52
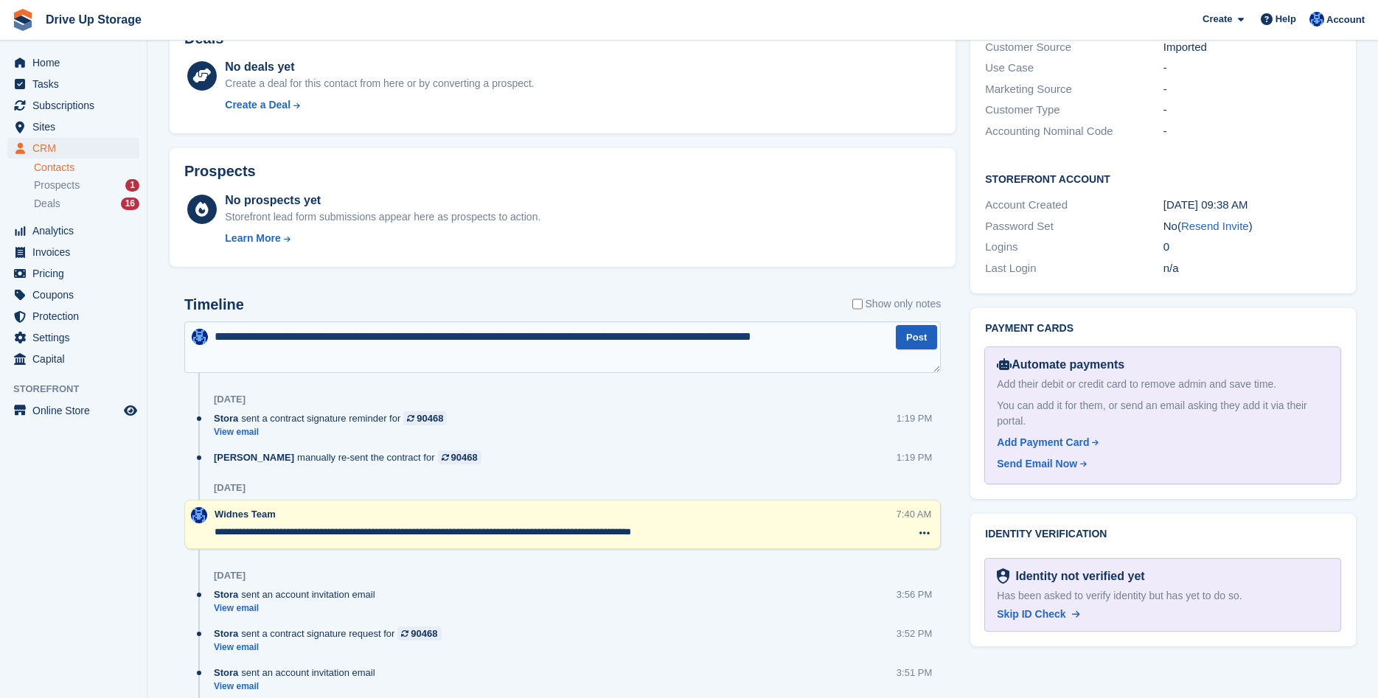
type textarea "**********"
click at [920, 345] on button "Post" at bounding box center [916, 337] width 41 height 24
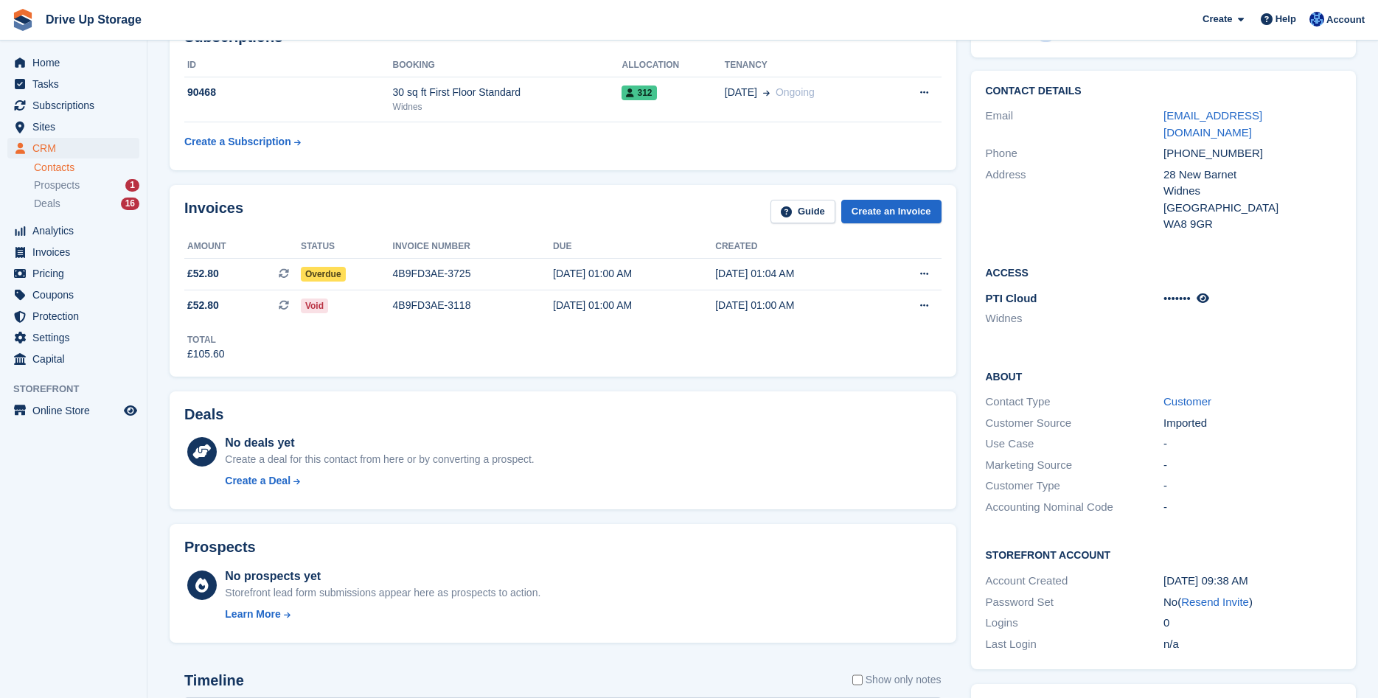
scroll to position [0, 0]
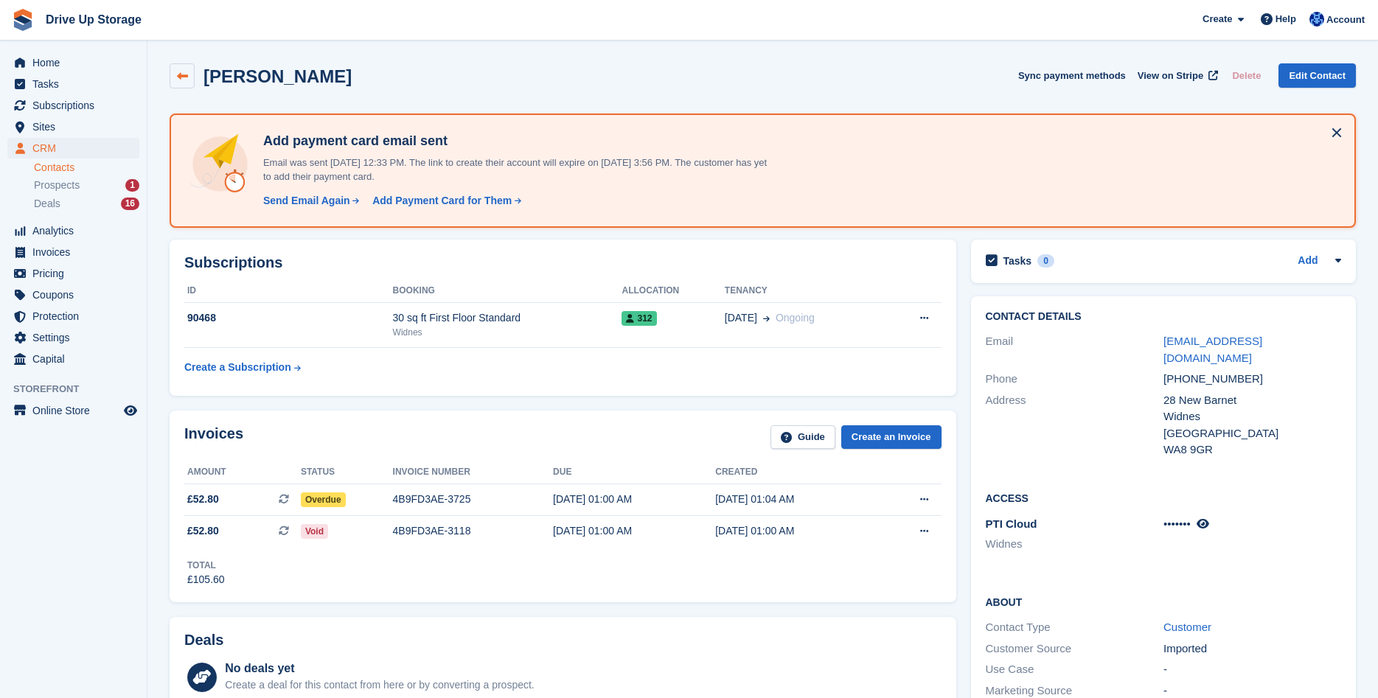
click at [178, 81] on icon at bounding box center [182, 76] width 11 height 11
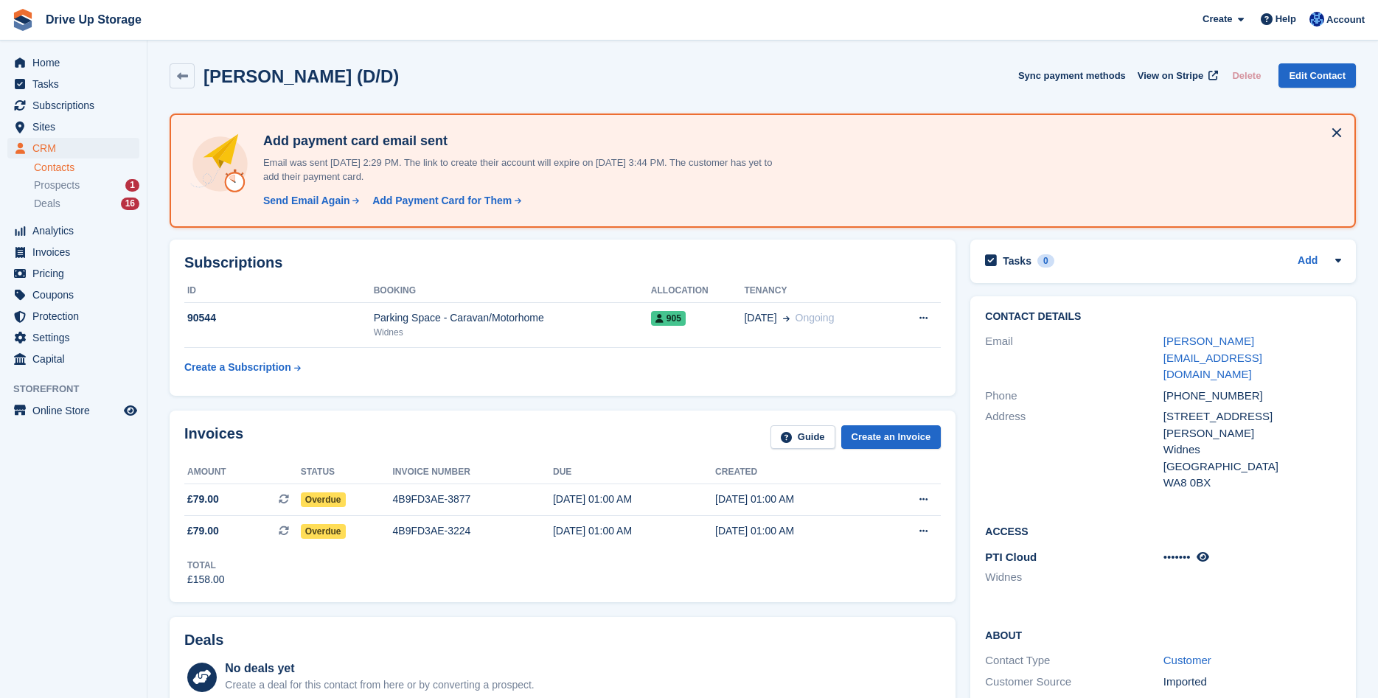
click at [963, 326] on div "Contact Details Email cleary-j@sky.com Phone +447940254161 Address 5 Gregson Ro…" at bounding box center [1163, 613] width 400 height 648
